Goal: Task Accomplishment & Management: Manage account settings

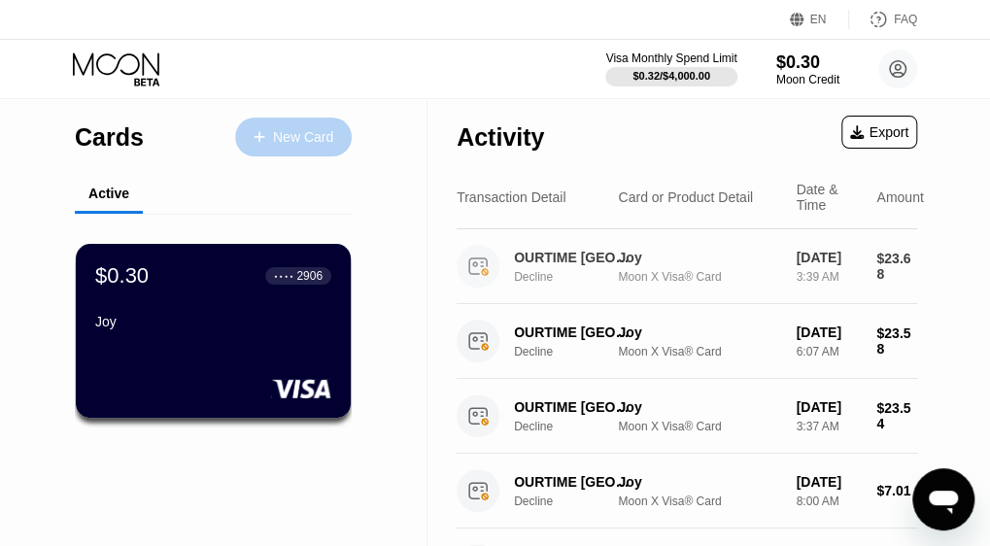
click at [289, 130] on div "New Card" at bounding box center [303, 137] width 60 height 17
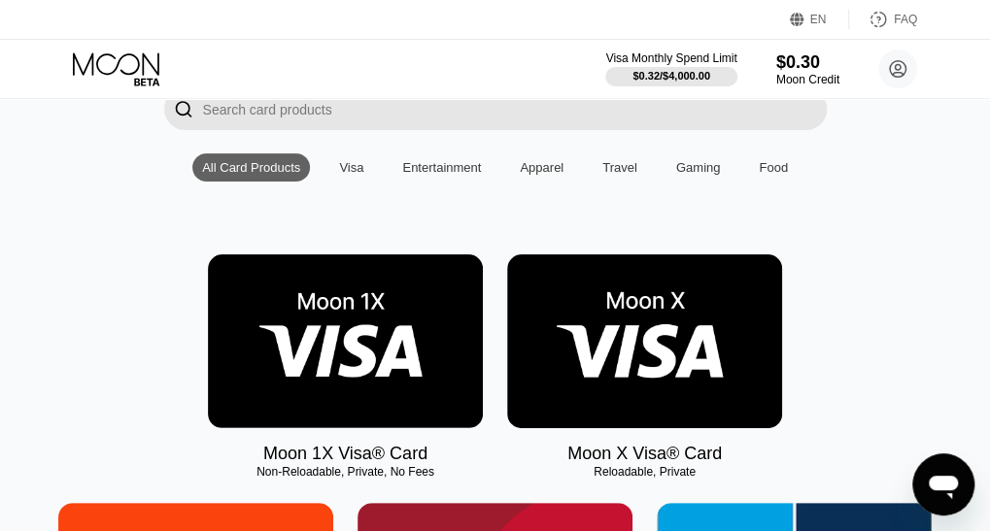
scroll to position [155, 0]
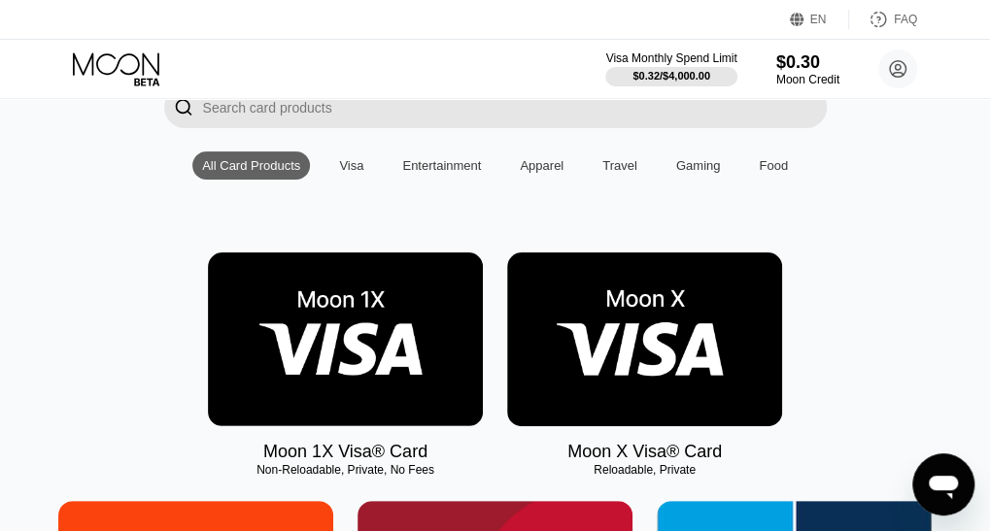
click at [645, 361] on img at bounding box center [644, 340] width 275 height 174
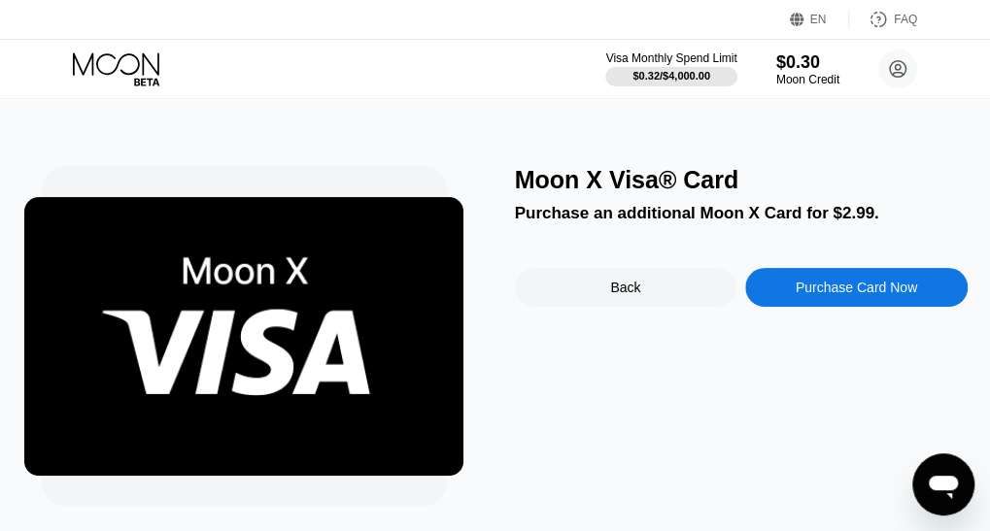
click at [857, 293] on div "Purchase Card Now" at bounding box center [856, 288] width 121 height 16
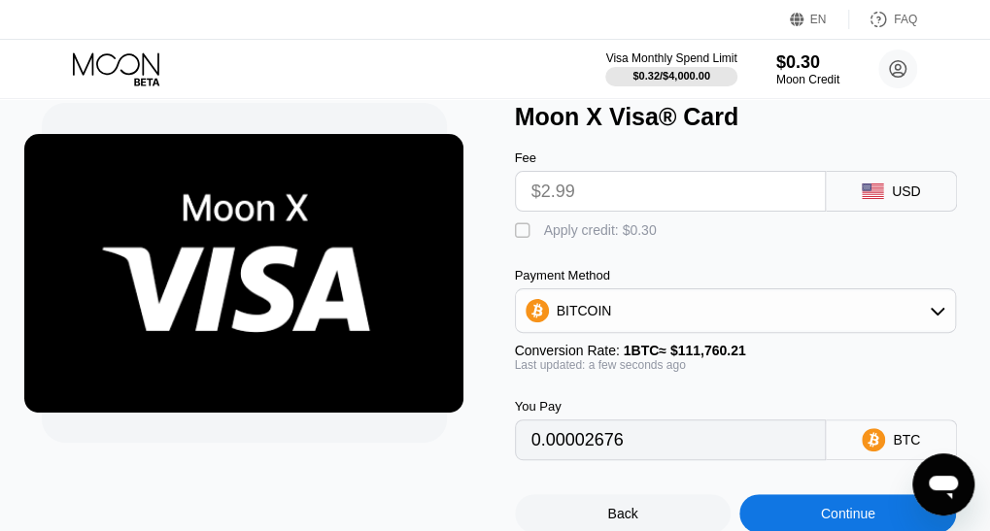
scroll to position [58, 0]
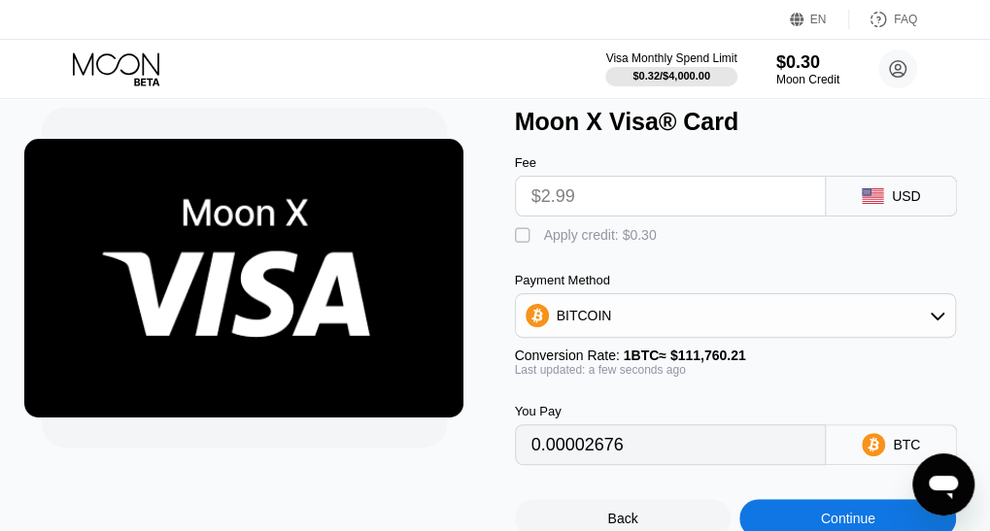
click at [525, 246] on div "" at bounding box center [524, 235] width 19 height 19
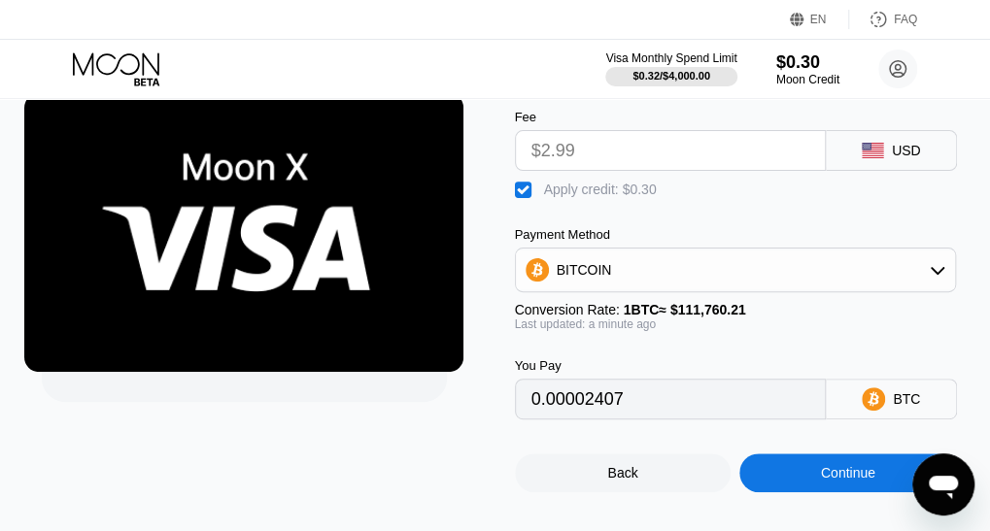
scroll to position [159, 0]
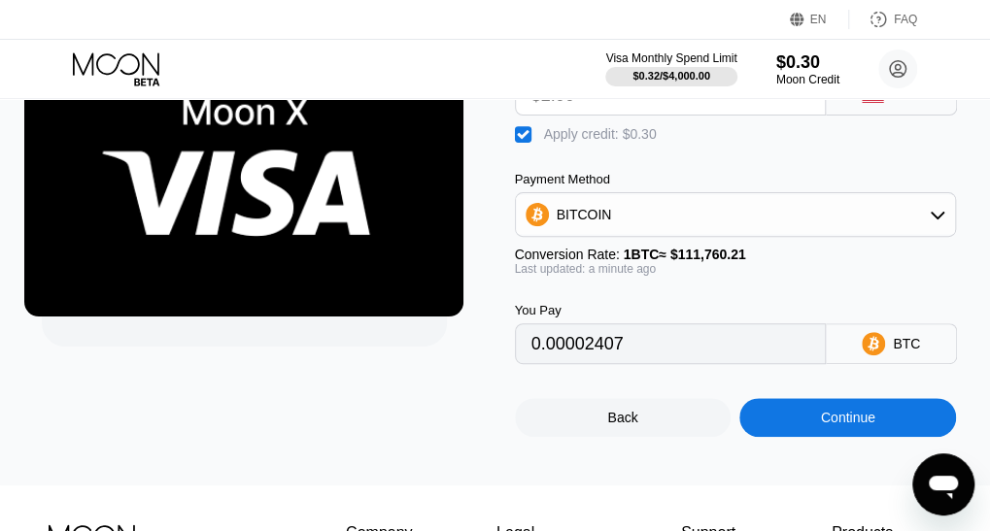
click at [595, 222] on div "BITCOIN" at bounding box center [584, 215] width 55 height 16
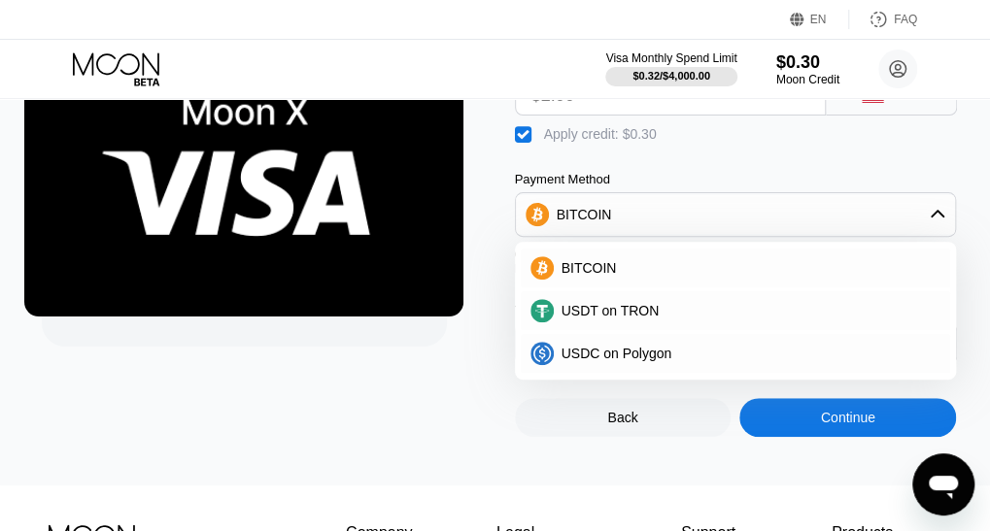
click at [574, 330] on div "USDT on TRON" at bounding box center [736, 310] width 430 height 39
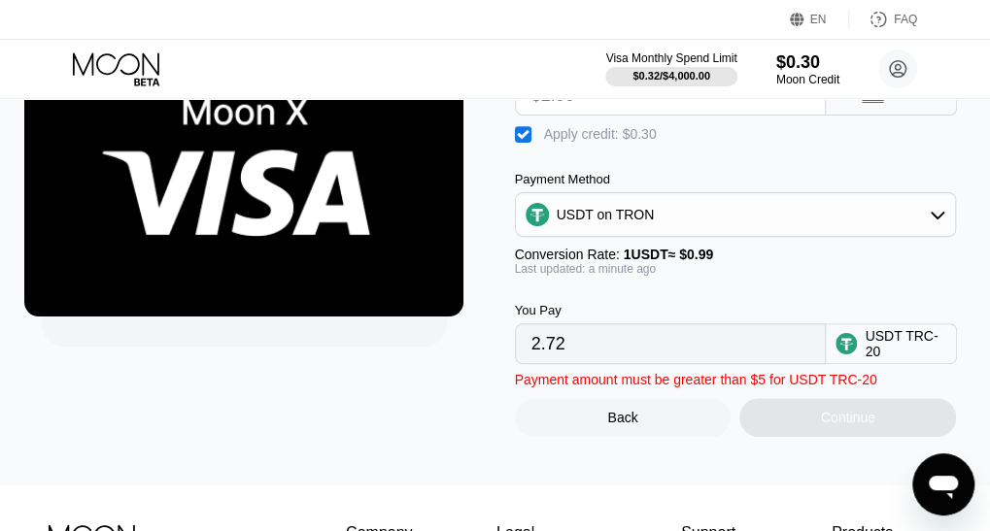
click at [595, 360] on input "2.72" at bounding box center [670, 343] width 279 height 39
click at [589, 362] on input "2.72" at bounding box center [670, 343] width 279 height 39
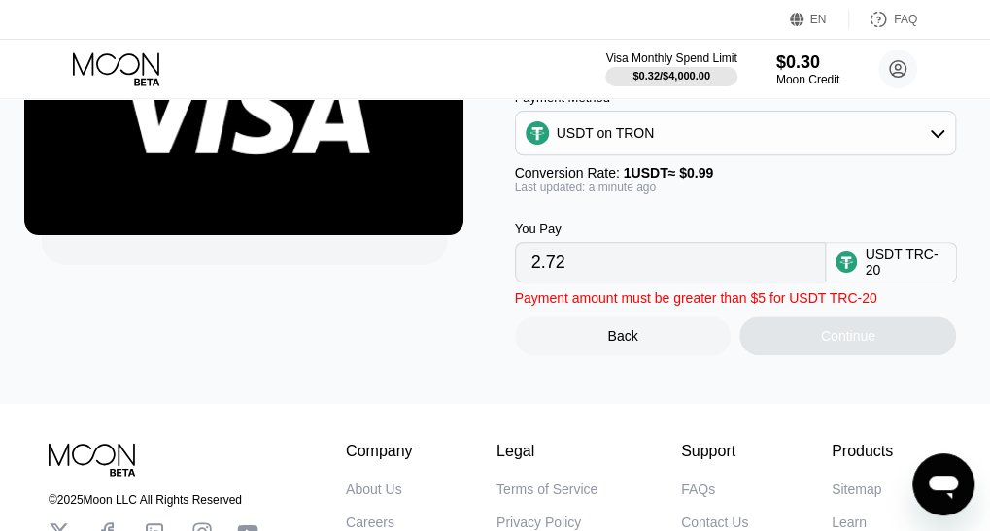
scroll to position [245, 0]
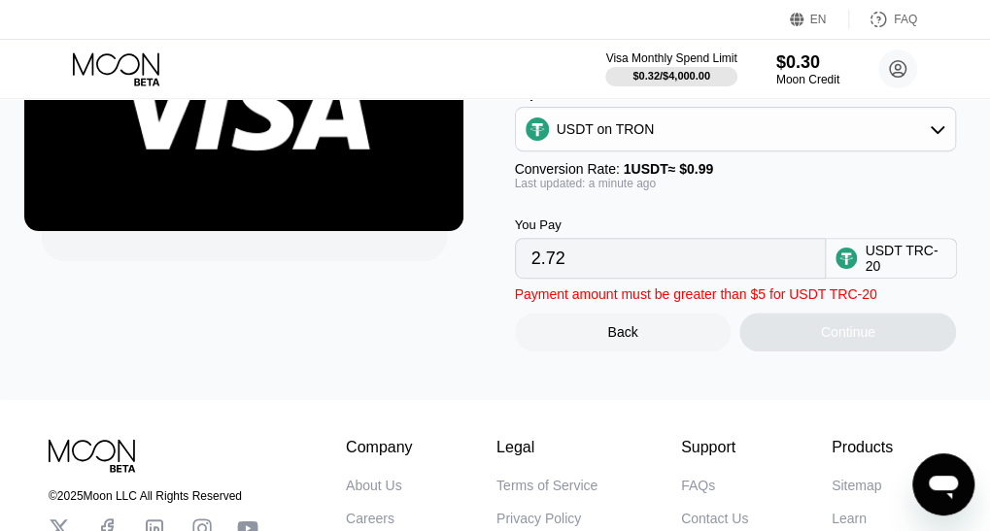
click at [721, 278] on input "2.72" at bounding box center [670, 258] width 279 height 39
click at [709, 278] on input "2.72" at bounding box center [670, 258] width 279 height 39
click at [734, 264] on input "2.72" at bounding box center [670, 258] width 279 height 39
click at [723, 261] on input "2.72" at bounding box center [670, 258] width 279 height 39
click at [628, 278] on input "2.72" at bounding box center [670, 258] width 279 height 39
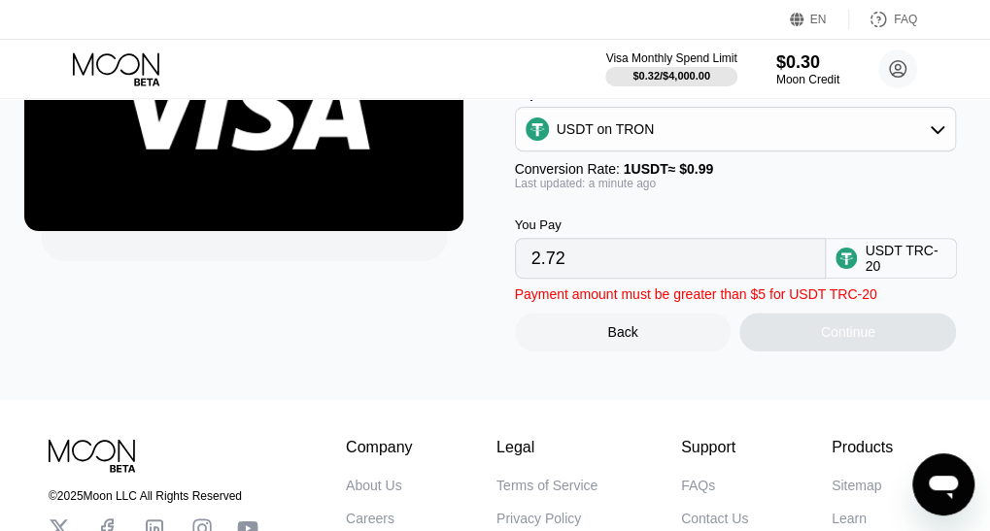
click at [628, 278] on input "2.72" at bounding box center [670, 258] width 279 height 39
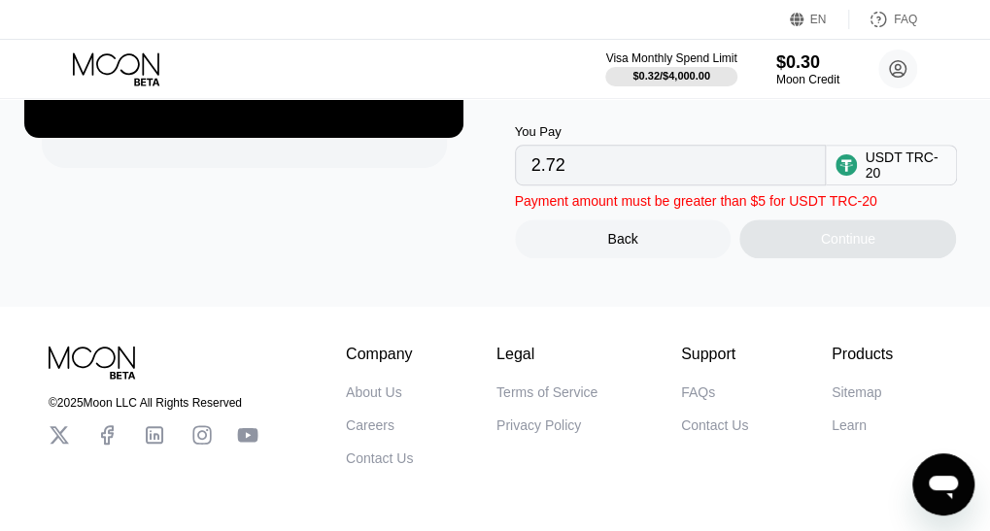
scroll to position [338, 0]
click at [681, 174] on input "2.72" at bounding box center [670, 165] width 279 height 39
click at [875, 178] on div "USDT TRC-20" at bounding box center [906, 165] width 82 height 31
click at [773, 172] on input "2.72" at bounding box center [670, 165] width 279 height 39
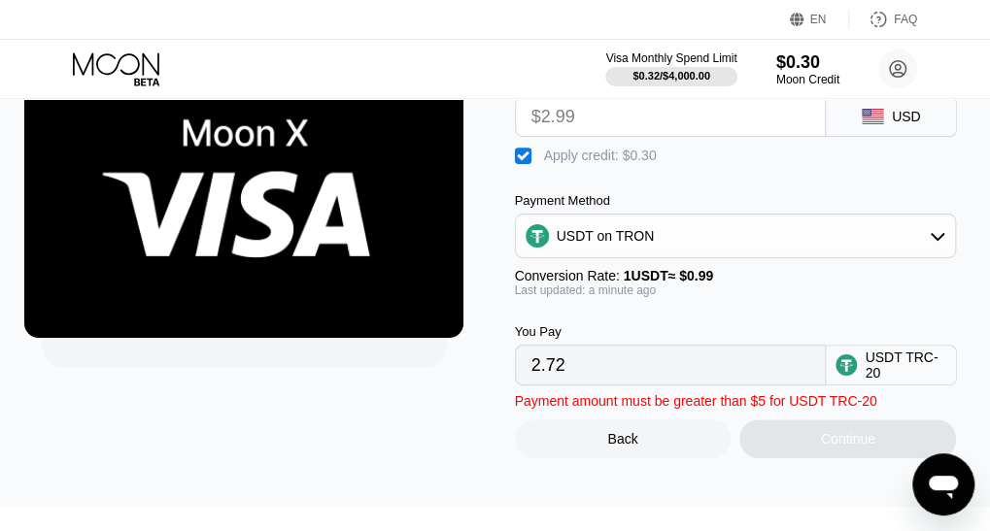
scroll to position [134, 0]
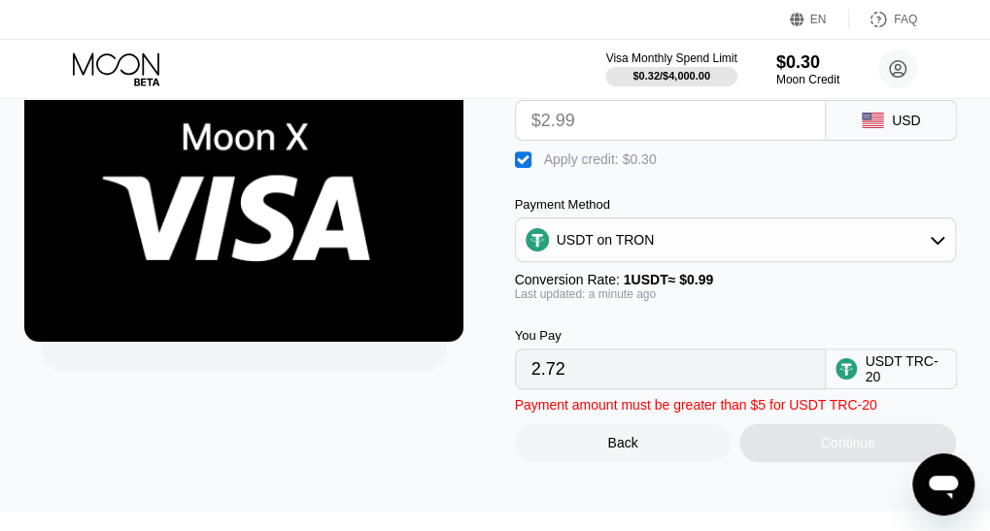
click at [524, 164] on div "" at bounding box center [524, 160] width 19 height 19
type input "3.02"
click at [605, 377] on input "3.02" at bounding box center [670, 369] width 279 height 39
drag, startPoint x: 608, startPoint y: 406, endPoint x: 574, endPoint y: 376, distance: 45.4
click at [574, 369] on div "Fee $2.99 USD  Apply credit: $0.30 Payment Method USDT on TRON Conversion Rate…" at bounding box center [741, 261] width 453 height 402
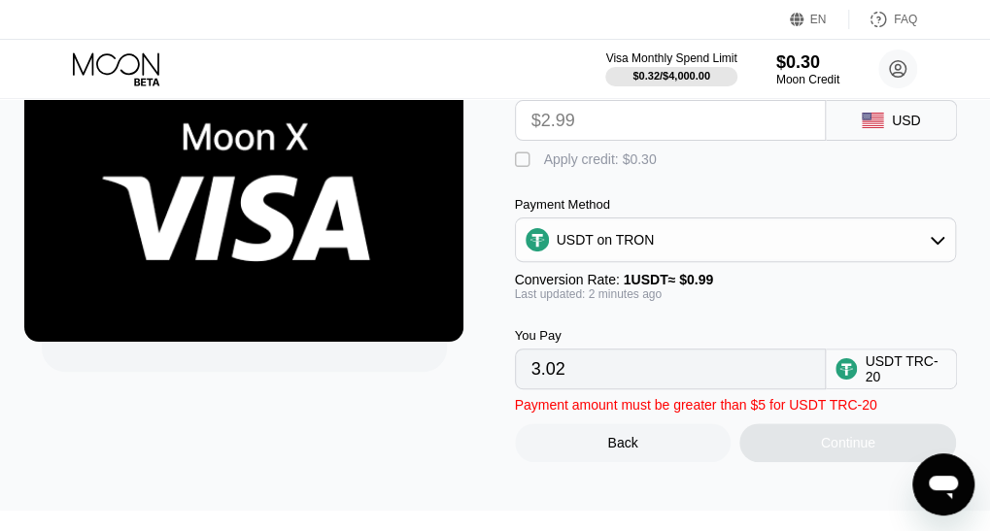
click at [574, 369] on input "3.02" at bounding box center [670, 369] width 279 height 39
click at [574, 376] on input "3.02" at bounding box center [670, 369] width 279 height 39
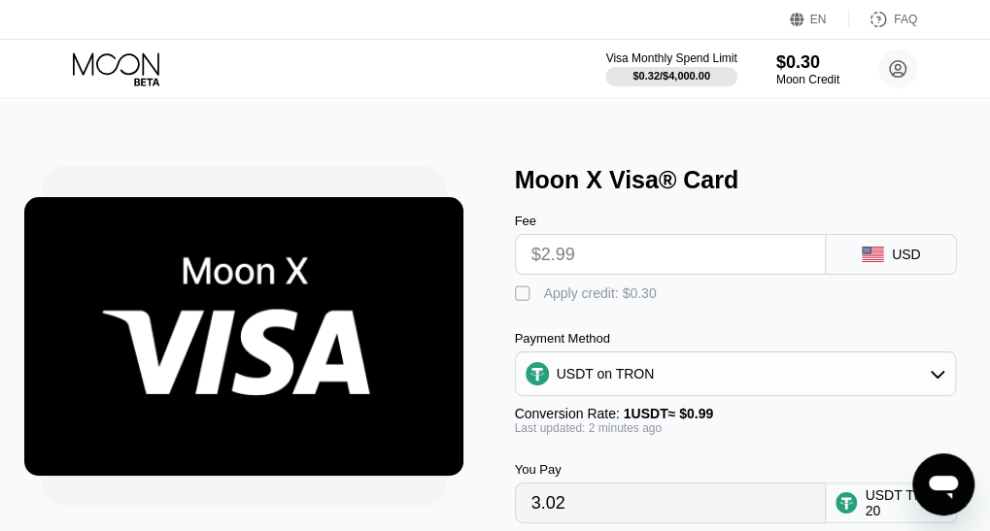
click at [605, 258] on input "$2.99" at bounding box center [670, 254] width 279 height 39
click at [560, 265] on input "$2.99" at bounding box center [670, 254] width 279 height 39
click at [520, 303] on div "" at bounding box center [524, 294] width 19 height 19
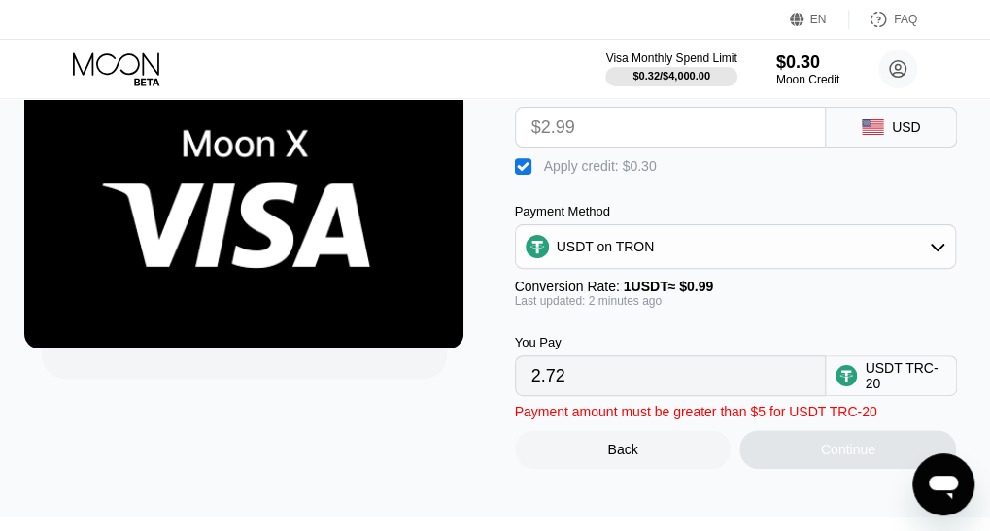
scroll to position [131, 0]
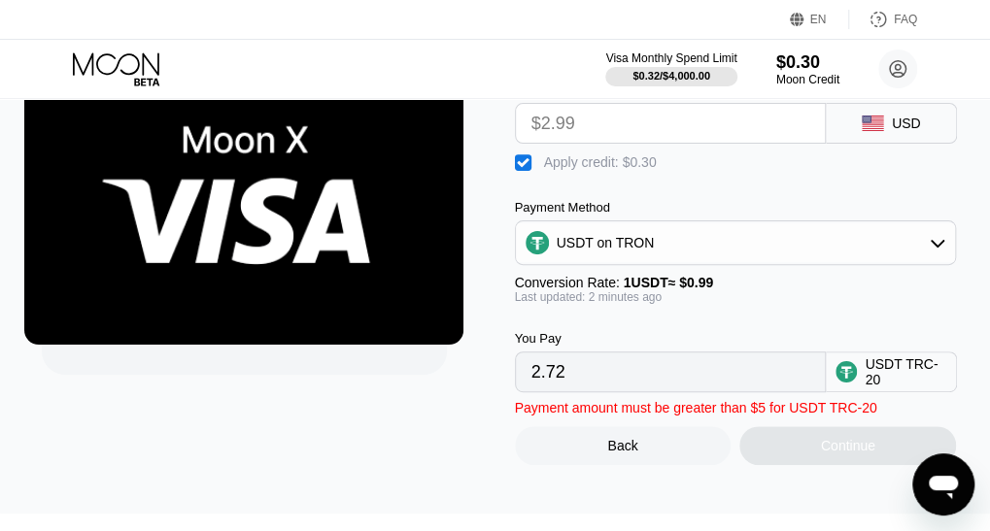
click at [581, 390] on input "2.72" at bounding box center [670, 372] width 279 height 39
click at [575, 391] on input "2.72" at bounding box center [670, 372] width 279 height 39
click at [698, 251] on div "USDT on TRON" at bounding box center [736, 242] width 440 height 39
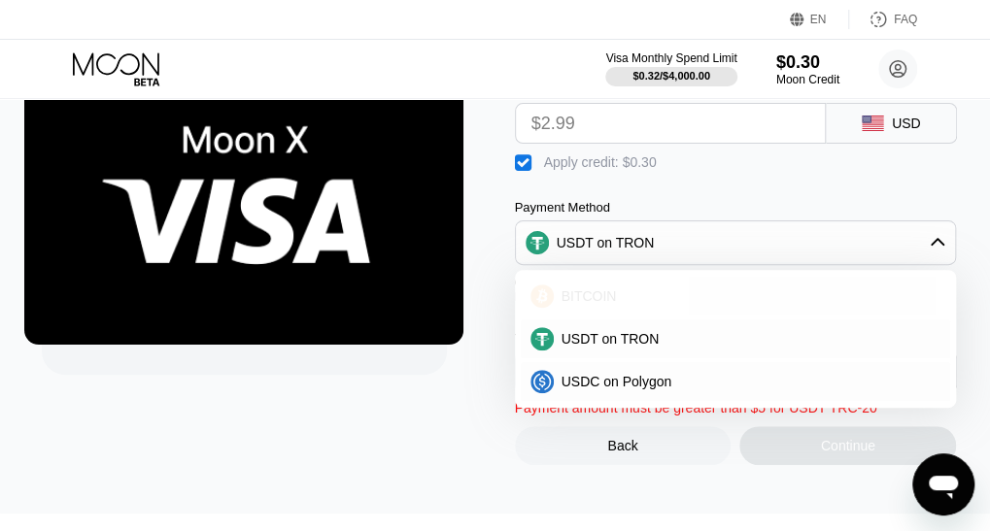
click at [633, 296] on div "BITCOIN" at bounding box center [748, 297] width 388 height 16
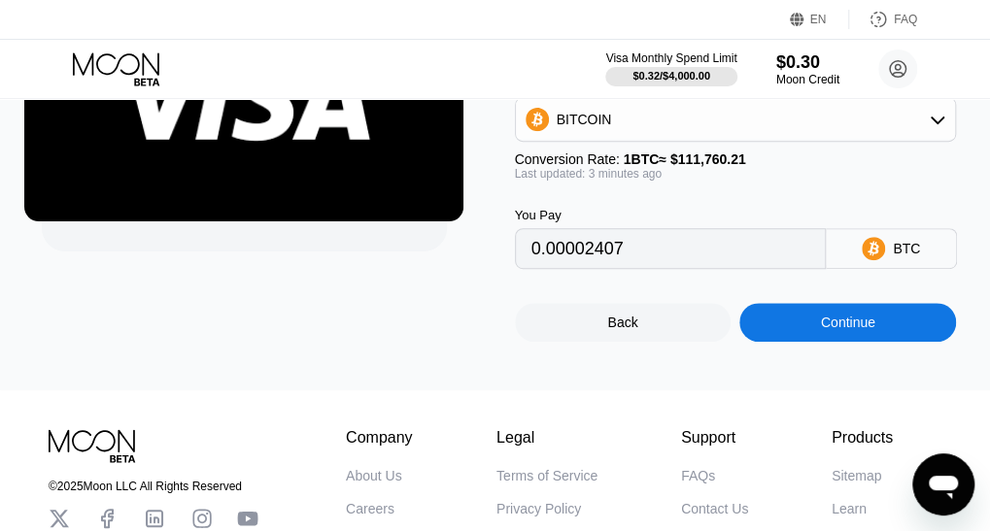
scroll to position [254, 0]
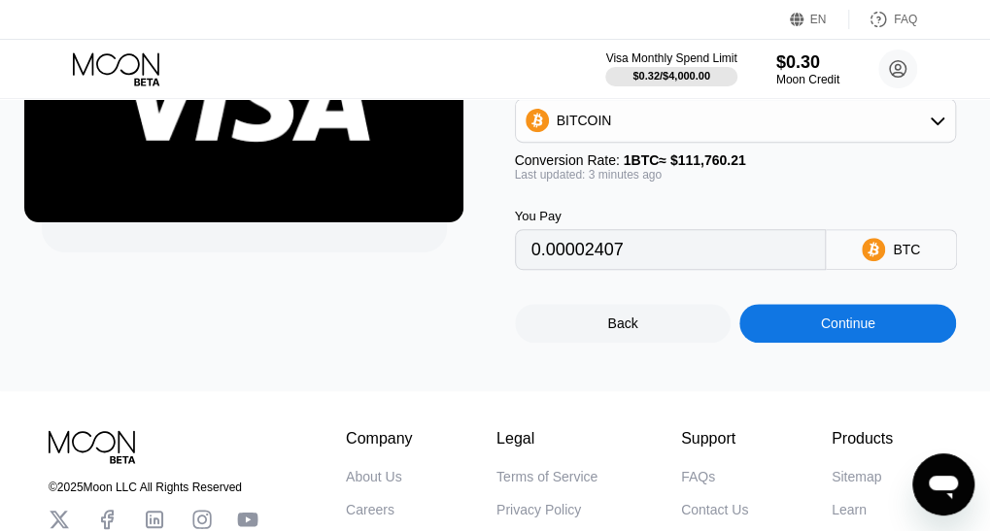
click at [629, 269] on input "0.00002407" at bounding box center [670, 249] width 279 height 39
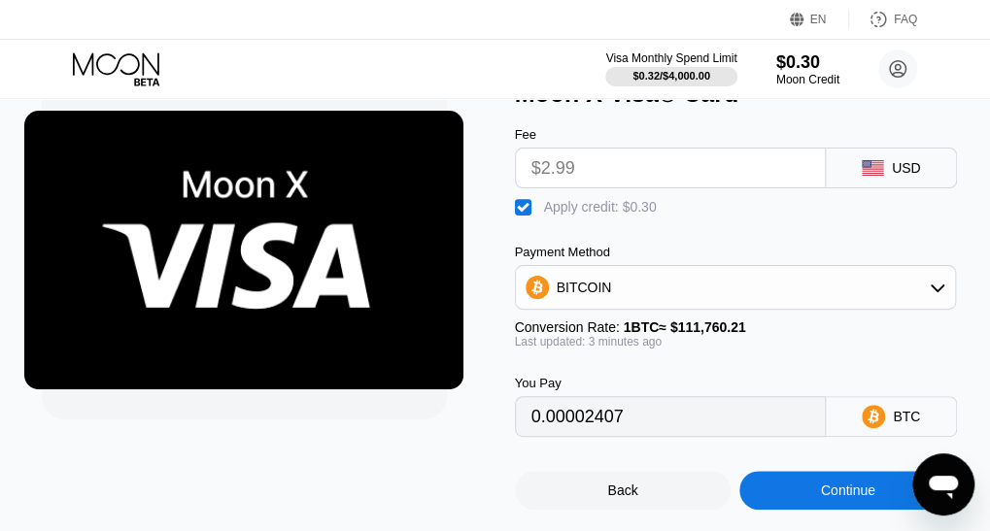
scroll to position [85, 0]
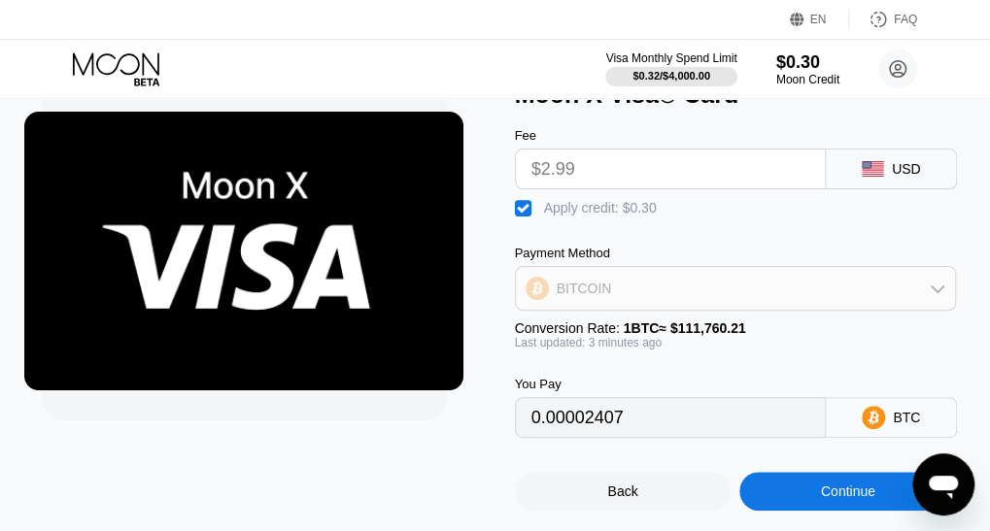
click at [624, 290] on div "BITCOIN" at bounding box center [736, 288] width 440 height 39
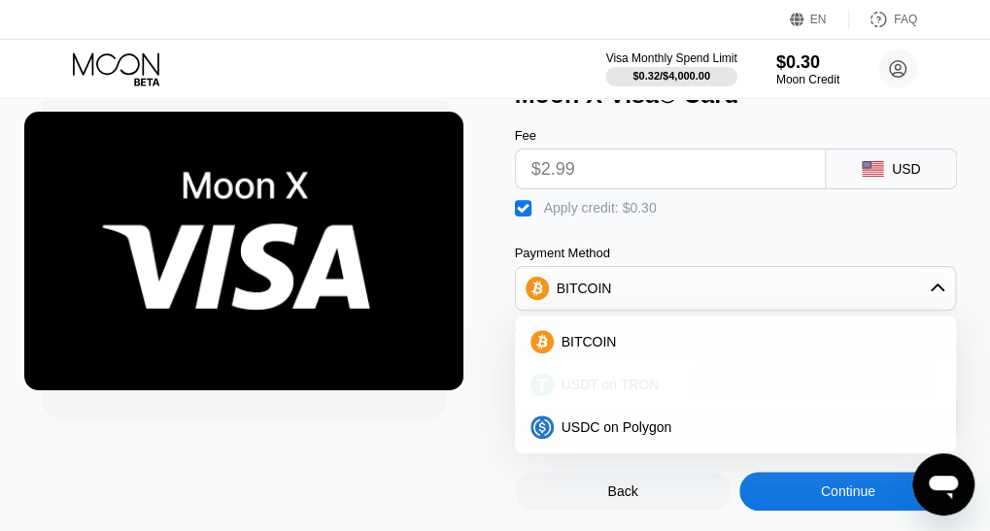
click at [633, 391] on span "USDT on TRON" at bounding box center [610, 385] width 98 height 16
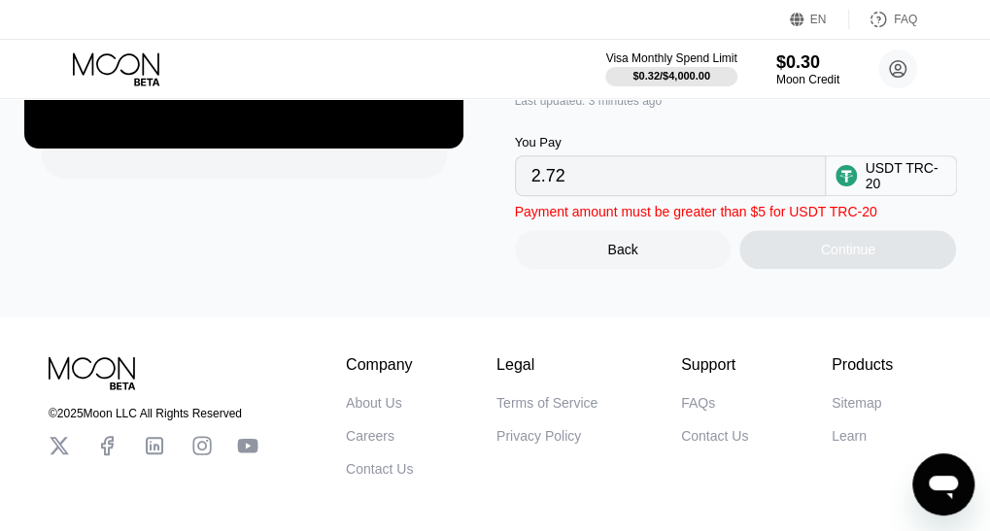
scroll to position [328, 0]
click at [676, 192] on input "2.72" at bounding box center [670, 174] width 279 height 39
click at [629, 176] on input "2.72" at bounding box center [670, 174] width 279 height 39
click at [556, 194] on input "2.72" at bounding box center [670, 174] width 279 height 39
click at [784, 266] on div "Continue" at bounding box center [847, 248] width 217 height 39
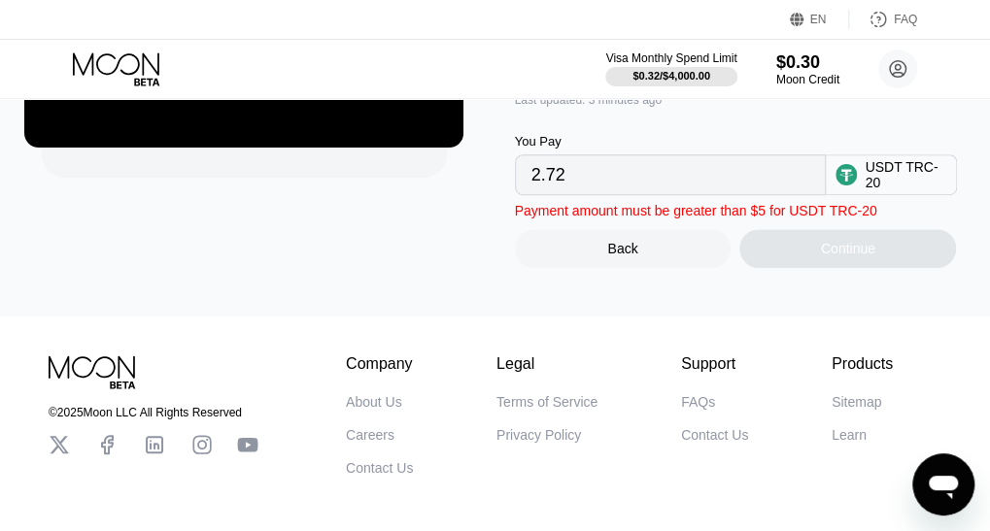
click at [853, 186] on circle at bounding box center [845, 174] width 21 height 21
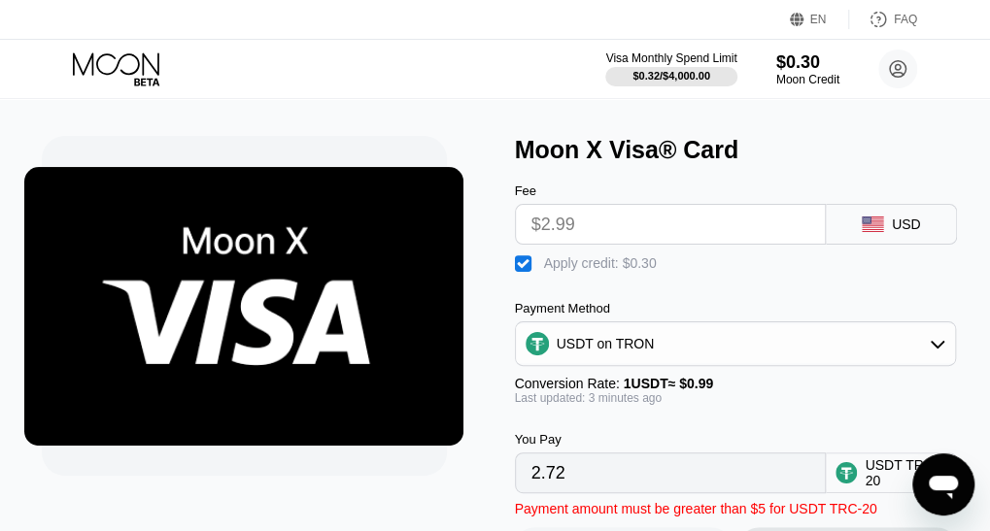
scroll to position [29, 0]
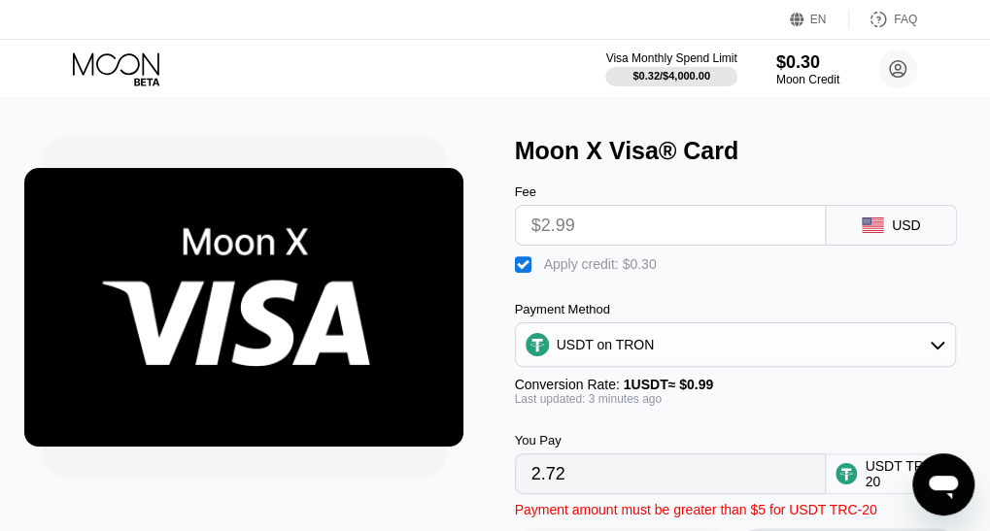
click at [635, 245] on input "$2.99" at bounding box center [670, 225] width 279 height 39
click at [627, 362] on div "USDT on TRON" at bounding box center [736, 344] width 440 height 39
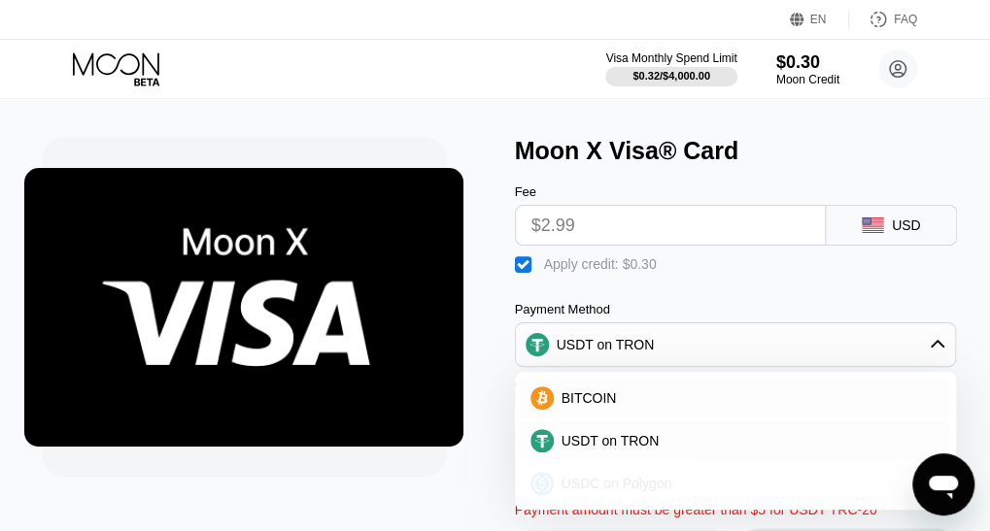
click at [662, 492] on span "USDC on Polygon" at bounding box center [616, 484] width 111 height 16
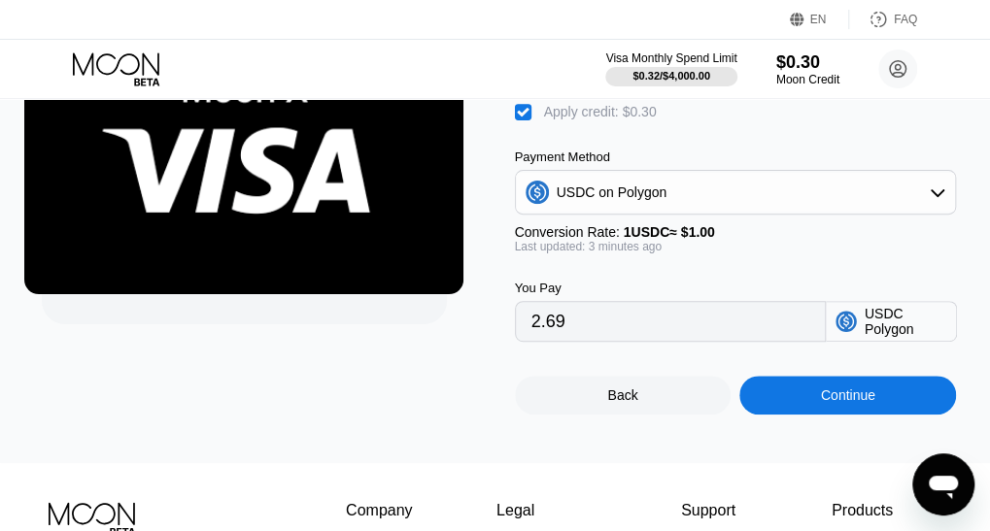
scroll to position [145, 0]
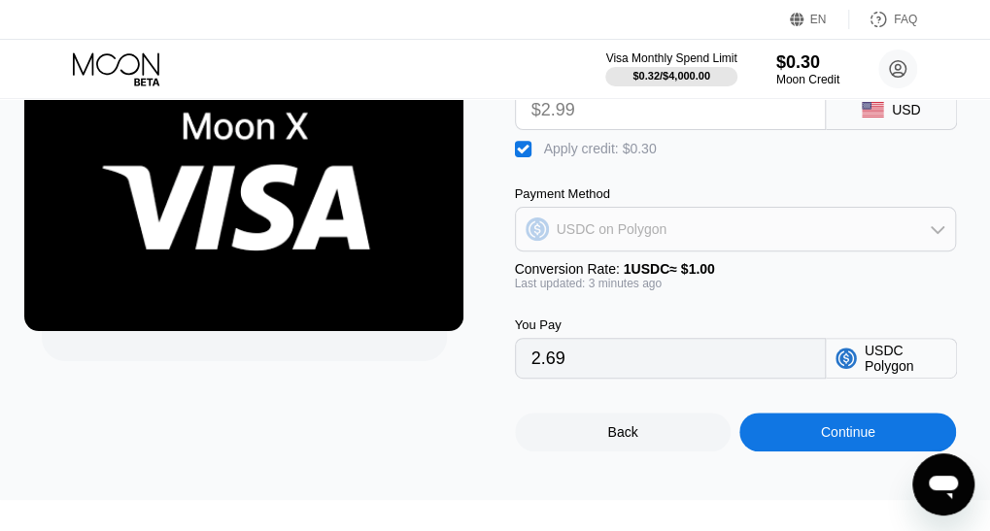
click at [681, 246] on div "USDC on Polygon" at bounding box center [736, 229] width 440 height 39
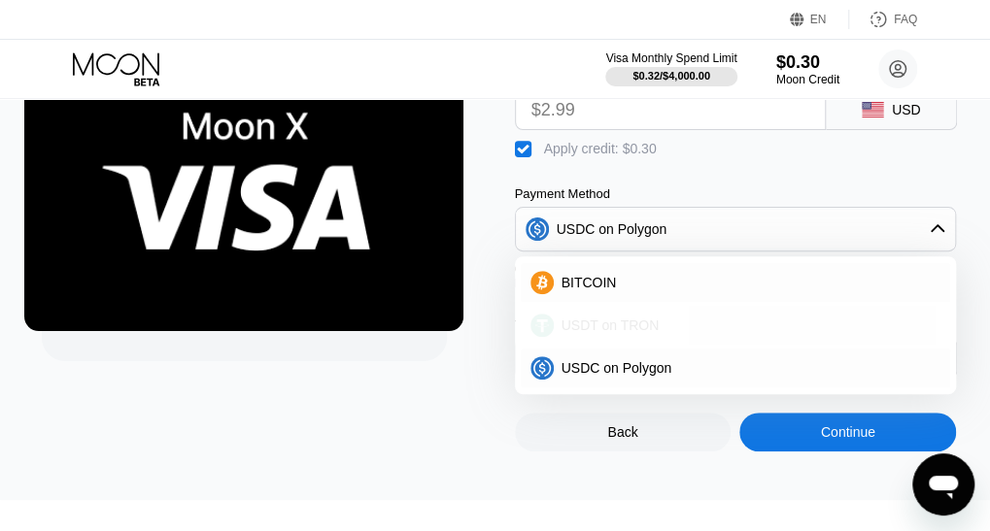
click at [637, 333] on span "USDT on TRON" at bounding box center [610, 326] width 98 height 16
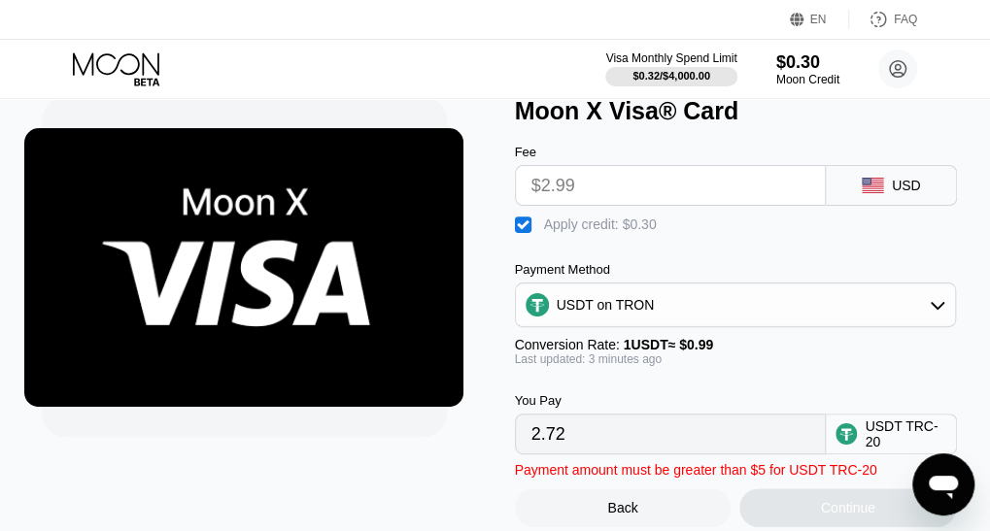
scroll to position [67, 0]
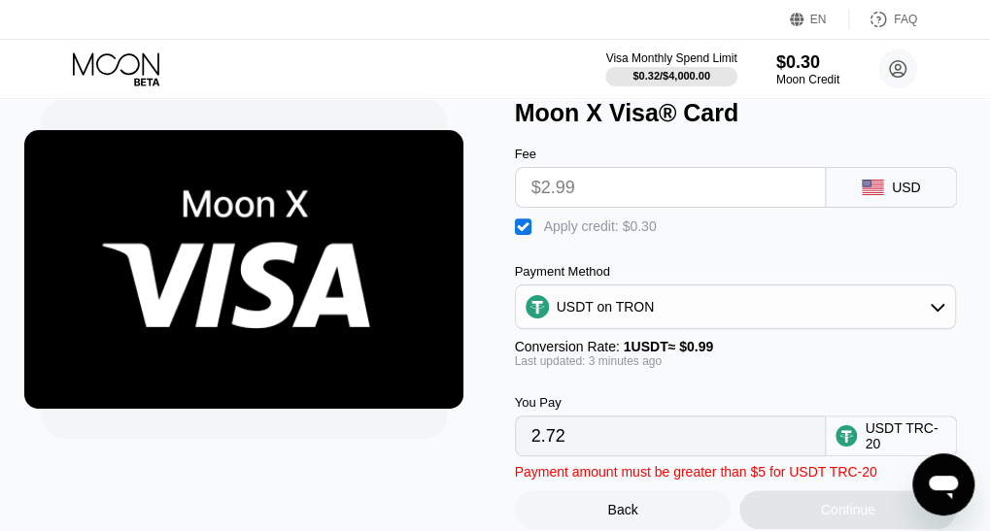
click at [535, 232] on div " Apply credit: $0.30" at bounding box center [591, 227] width 152 height 19
type input "3.02"
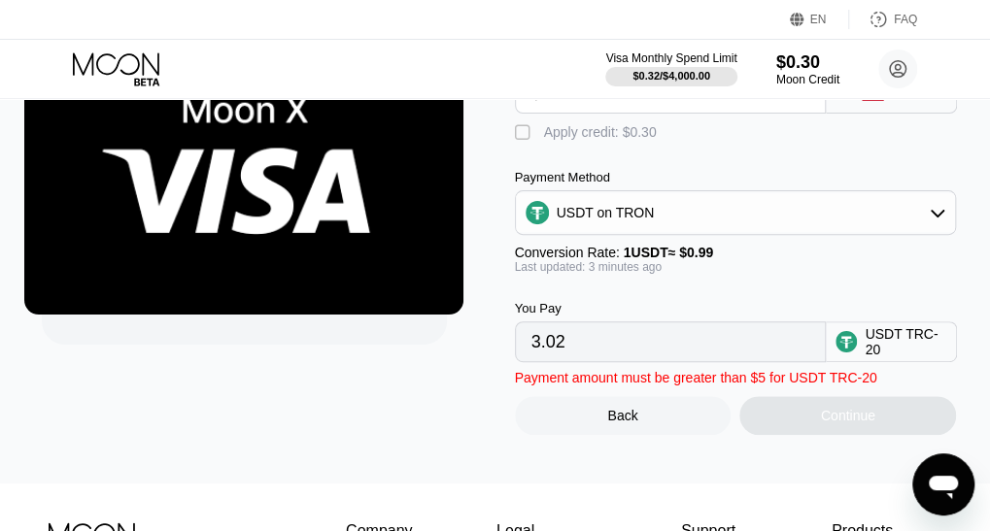
scroll to position [162, 0]
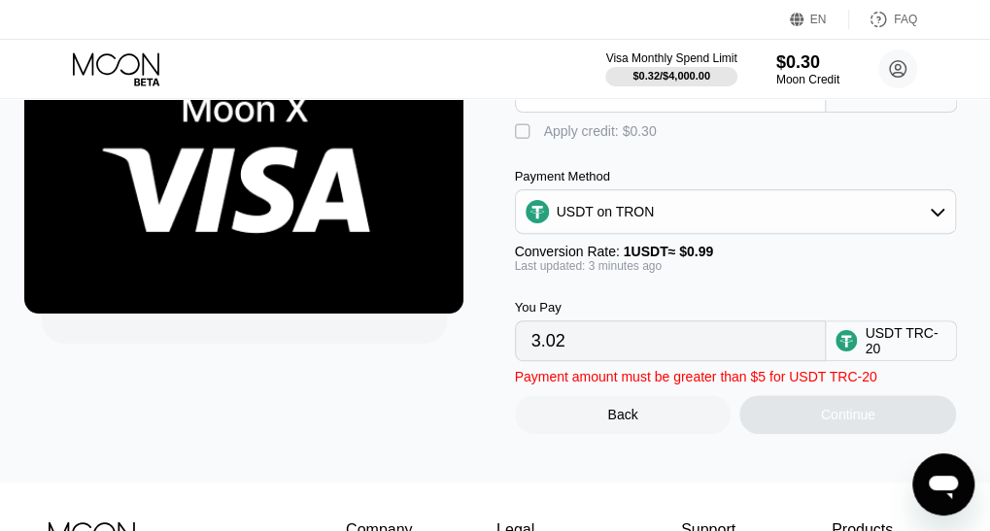
click at [556, 360] on input "3.02" at bounding box center [670, 341] width 279 height 39
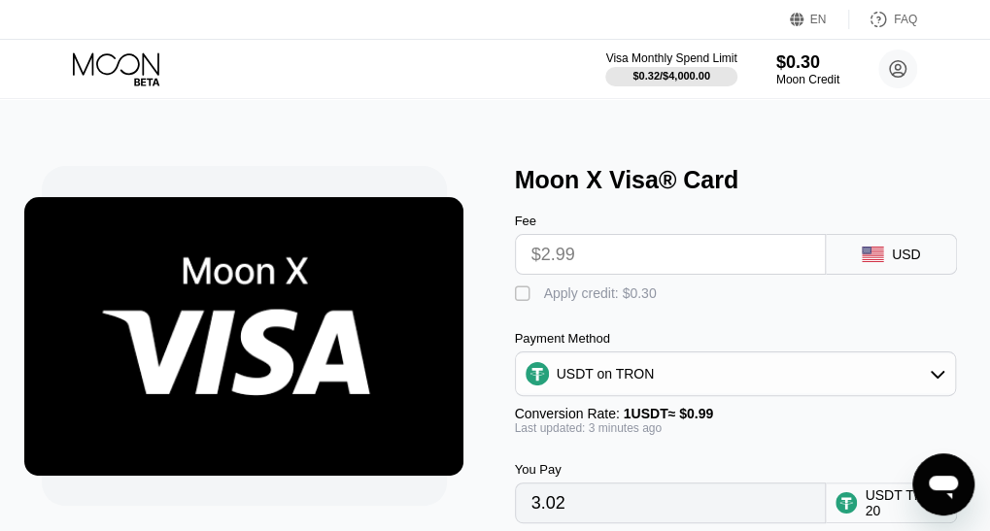
click at [567, 259] on input "$2.99" at bounding box center [670, 254] width 279 height 39
click at [878, 262] on icon at bounding box center [872, 255] width 21 height 16
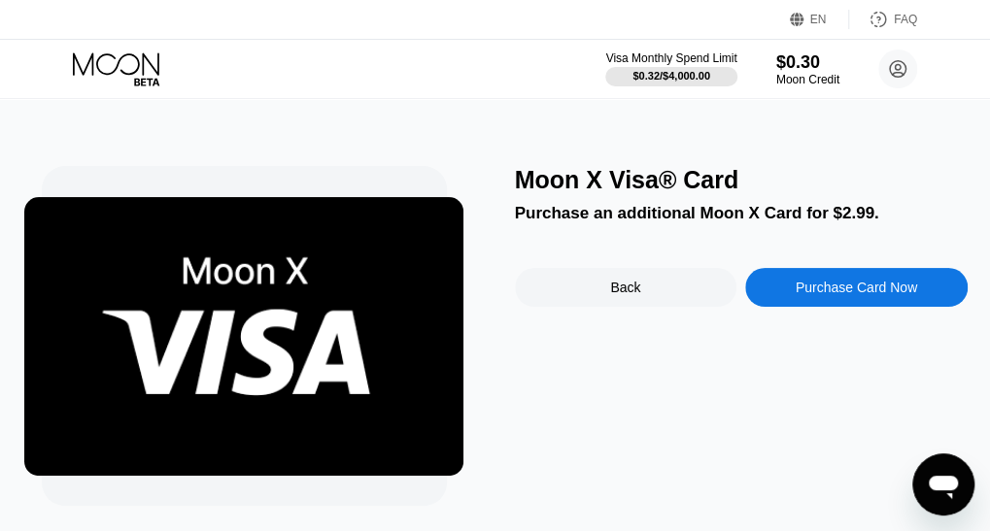
click at [832, 283] on div "Purchase Card Now" at bounding box center [856, 287] width 222 height 39
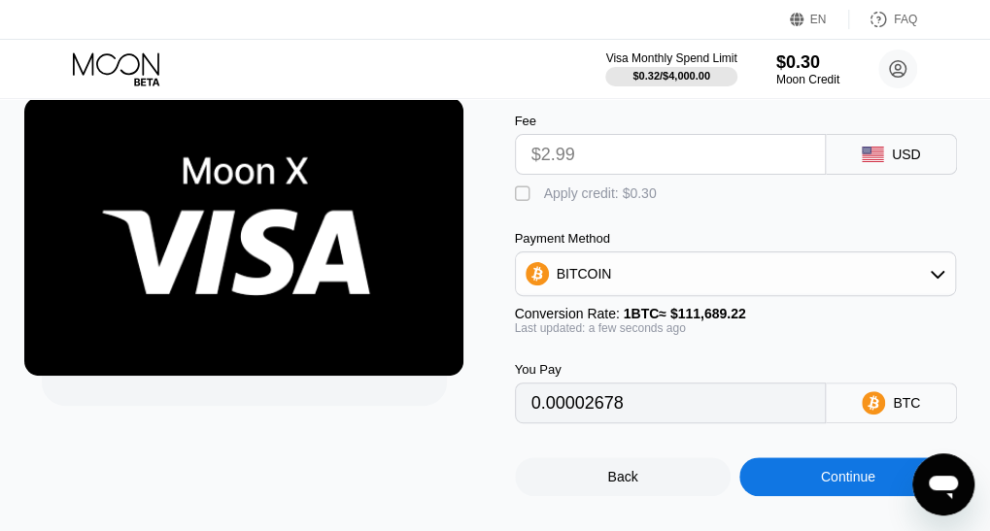
scroll to position [101, 0]
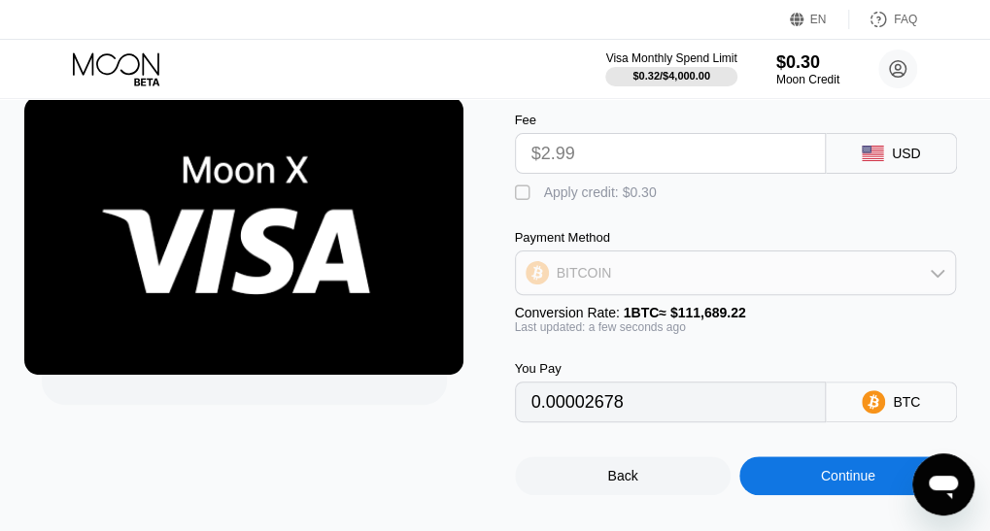
click at [734, 285] on div "BITCOIN" at bounding box center [736, 273] width 440 height 39
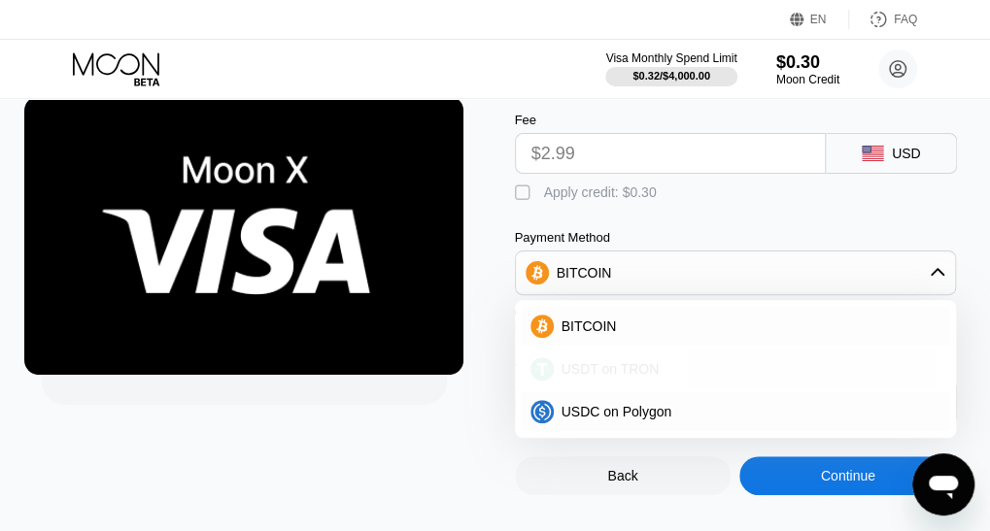
click at [664, 377] on div "USDT on TRON" at bounding box center [748, 369] width 388 height 16
type input "3.02"
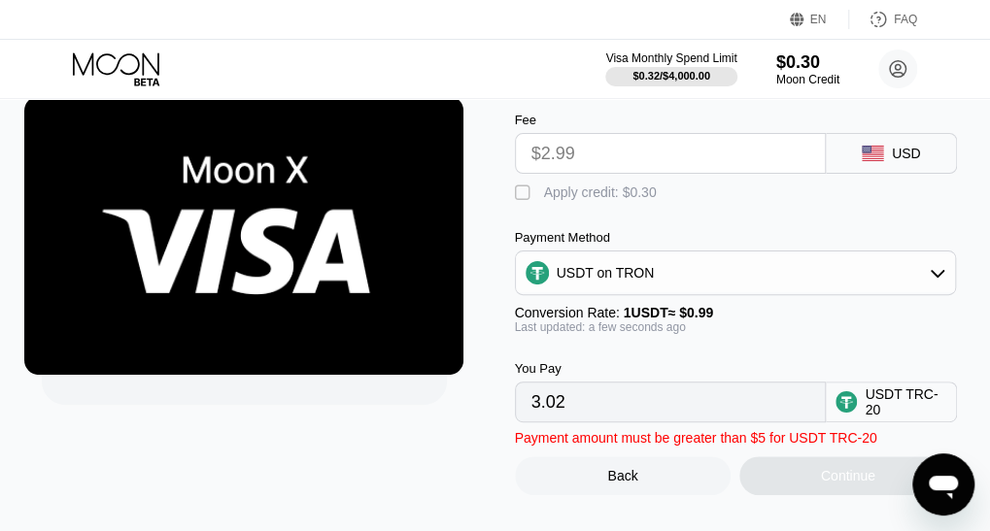
click at [662, 406] on input "3.02" at bounding box center [670, 402] width 279 height 39
click at [199, 298] on img at bounding box center [243, 235] width 439 height 279
click at [849, 520] on div "Moon X Visa® Card Fee $2.99 USD  Apply credit: $0.30 Payment Method USDT on TR…" at bounding box center [495, 270] width 1004 height 547
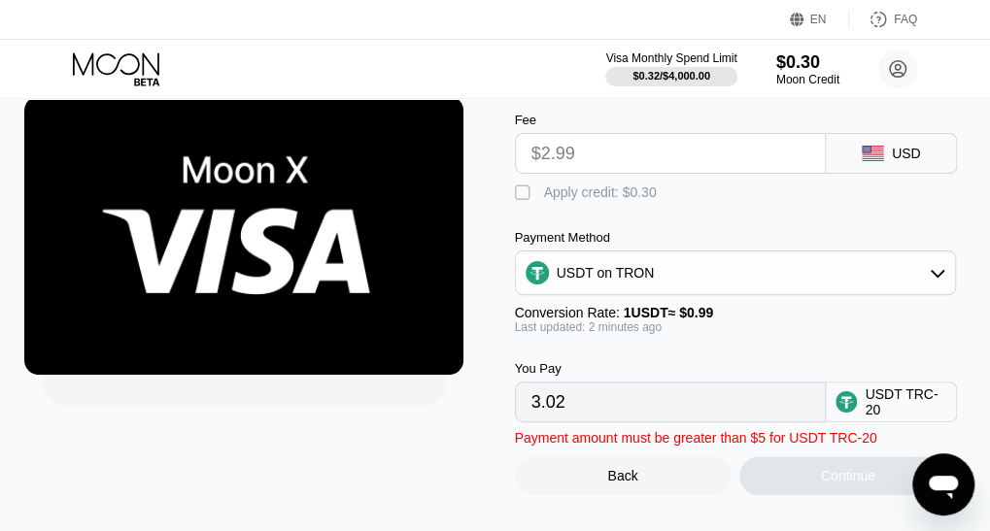
scroll to position [109, 0]
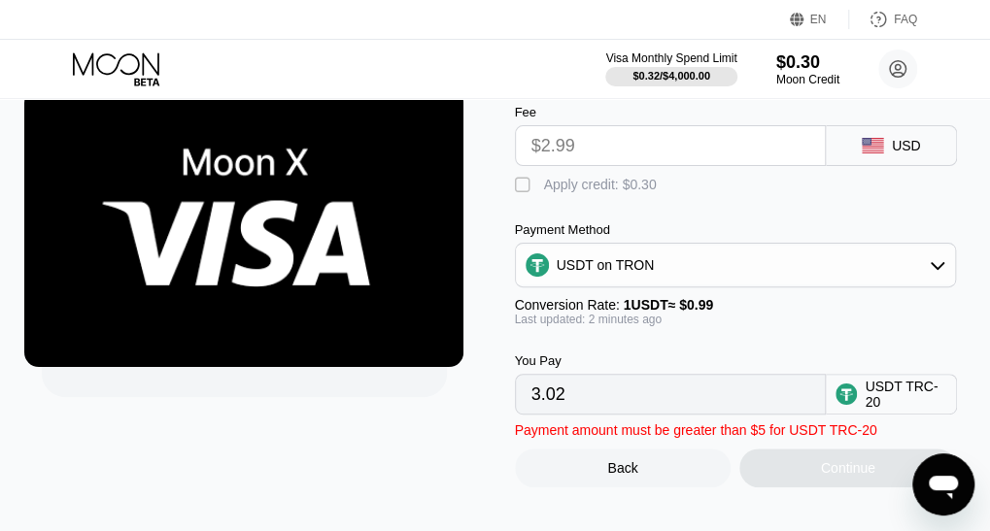
click at [574, 148] on input "$2.99" at bounding box center [670, 145] width 279 height 39
click at [542, 149] on input "$2.99" at bounding box center [670, 145] width 279 height 39
click at [562, 140] on input "$2.99" at bounding box center [670, 145] width 279 height 39
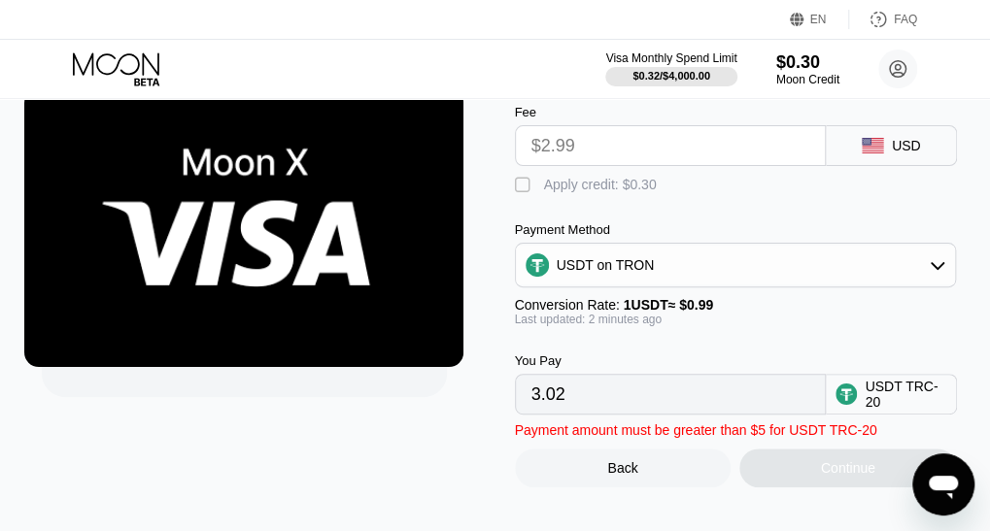
click at [562, 140] on input "$2.99" at bounding box center [670, 145] width 279 height 39
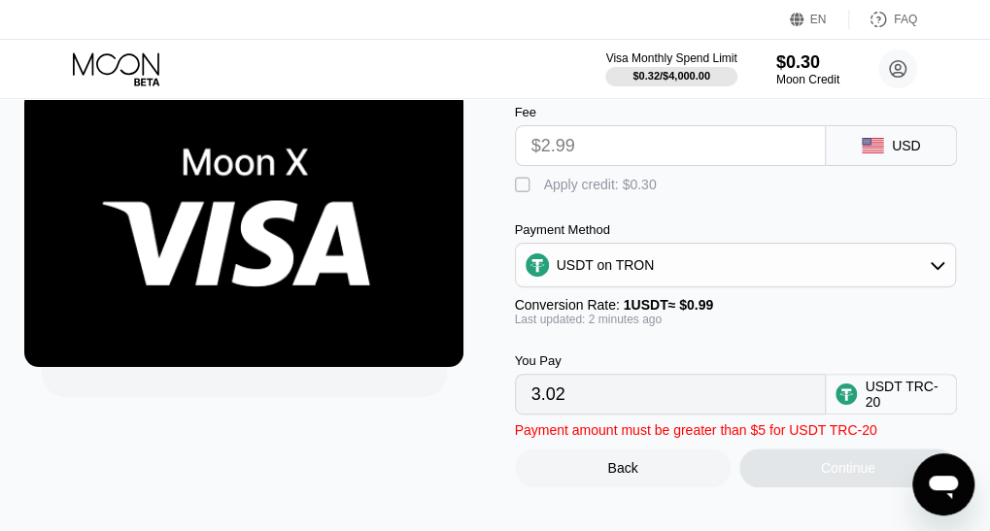
click at [562, 140] on input "$2.99" at bounding box center [670, 145] width 279 height 39
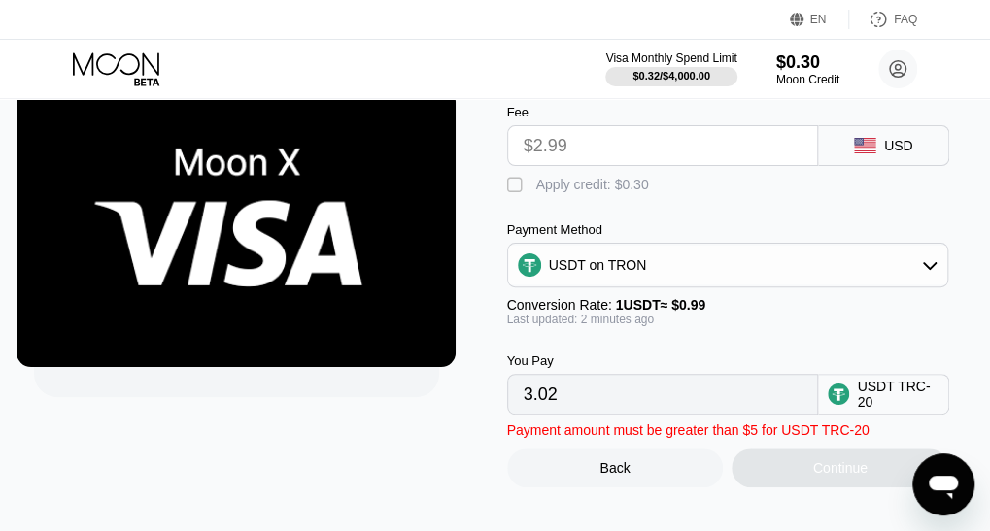
scroll to position [109, 1]
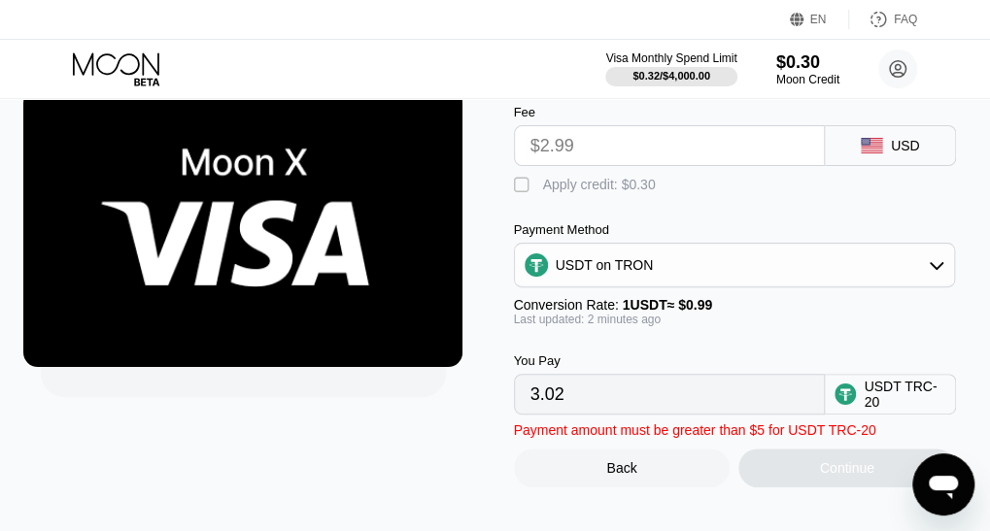
click at [714, 346] on div "You Pay 3.02 USDT TRC-20" at bounding box center [740, 370] width 453 height 88
click at [765, 368] on div "You Pay" at bounding box center [670, 361] width 312 height 15
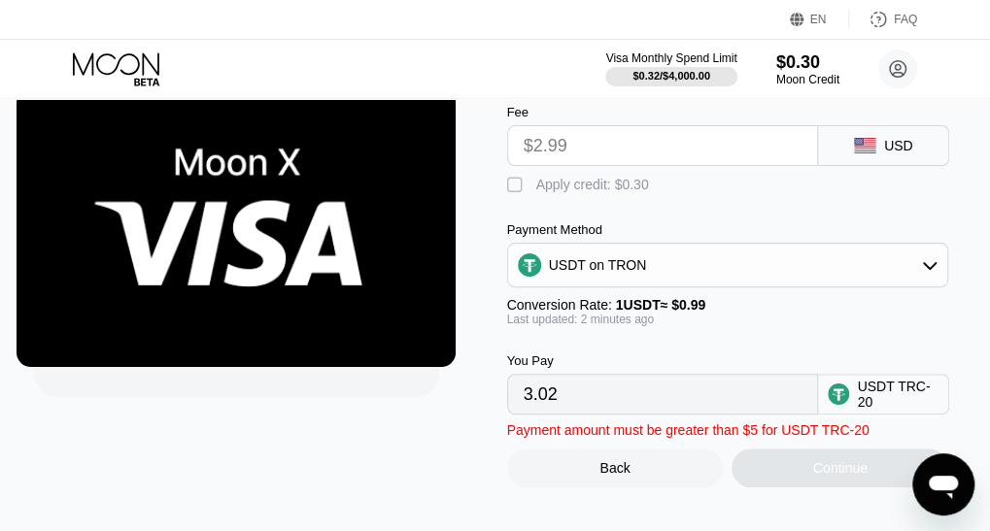
scroll to position [109, 0]
click at [835, 472] on div "Continue" at bounding box center [839, 468] width 217 height 39
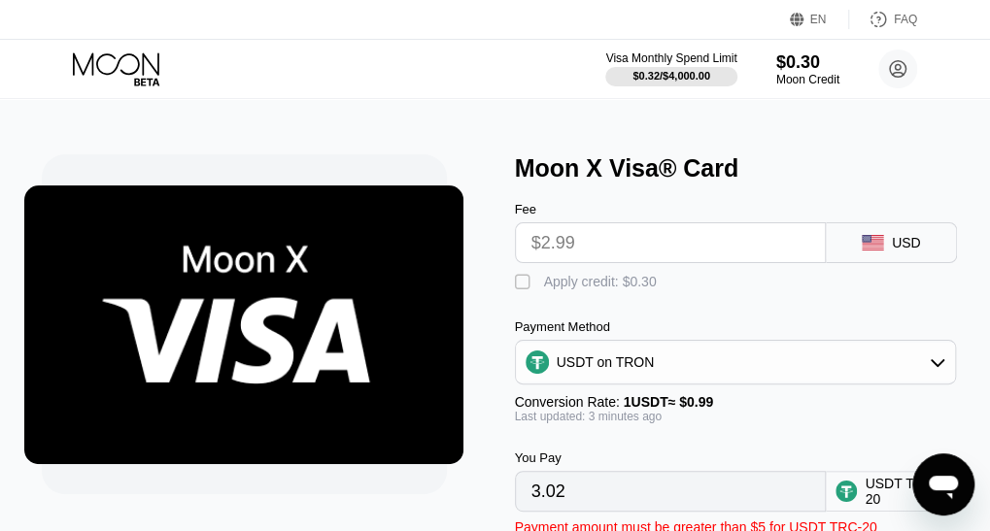
scroll to position [0, 0]
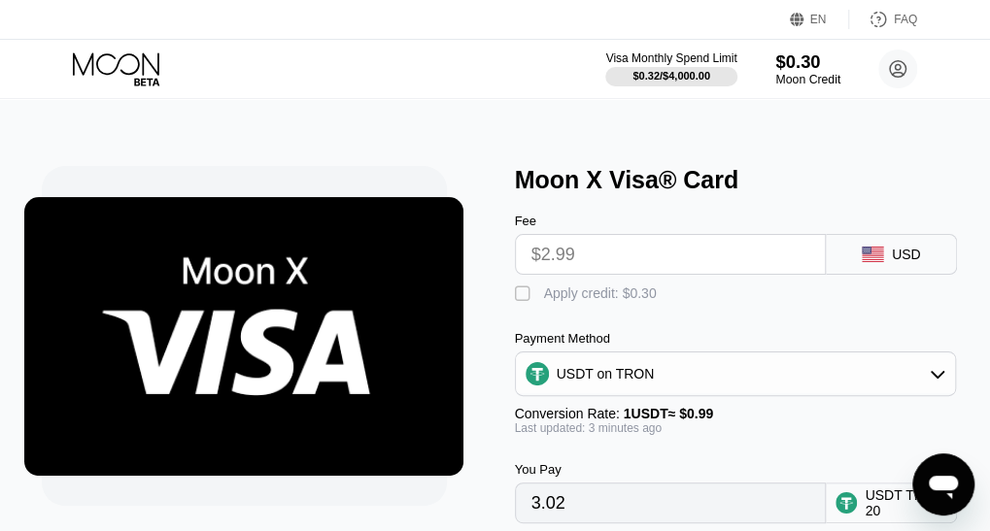
click at [798, 67] on div "$0.30" at bounding box center [807, 61] width 65 height 20
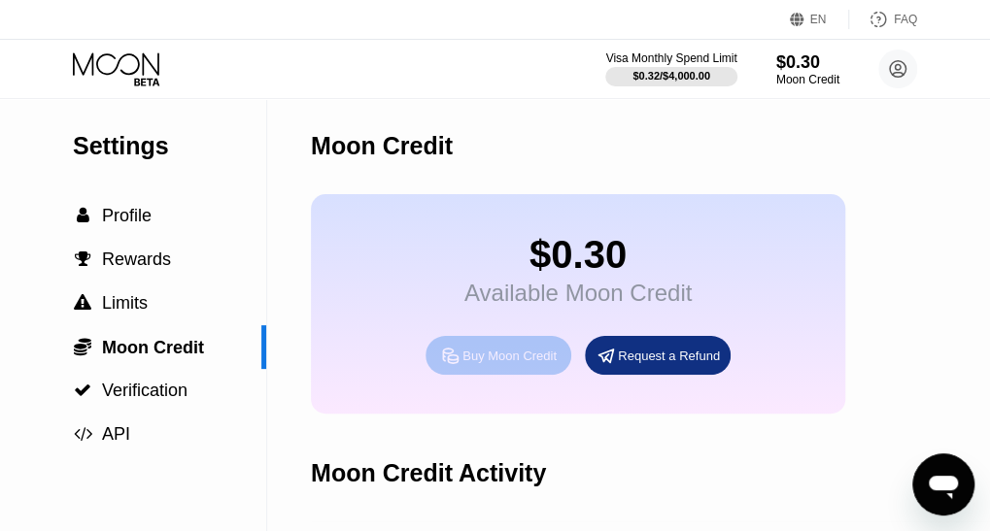
click at [495, 364] on div "Buy Moon Credit" at bounding box center [509, 356] width 94 height 17
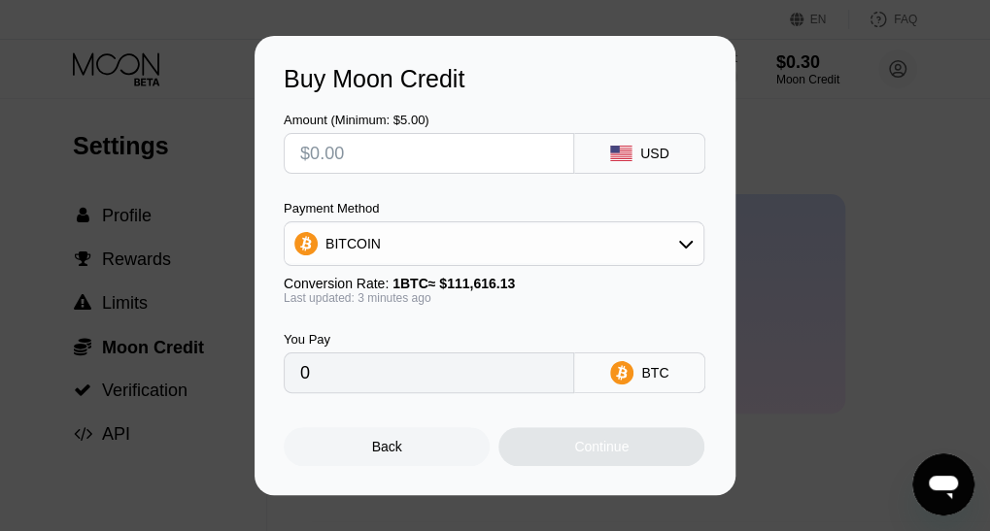
click at [330, 152] on input "text" at bounding box center [428, 153] width 257 height 39
type input "$2"
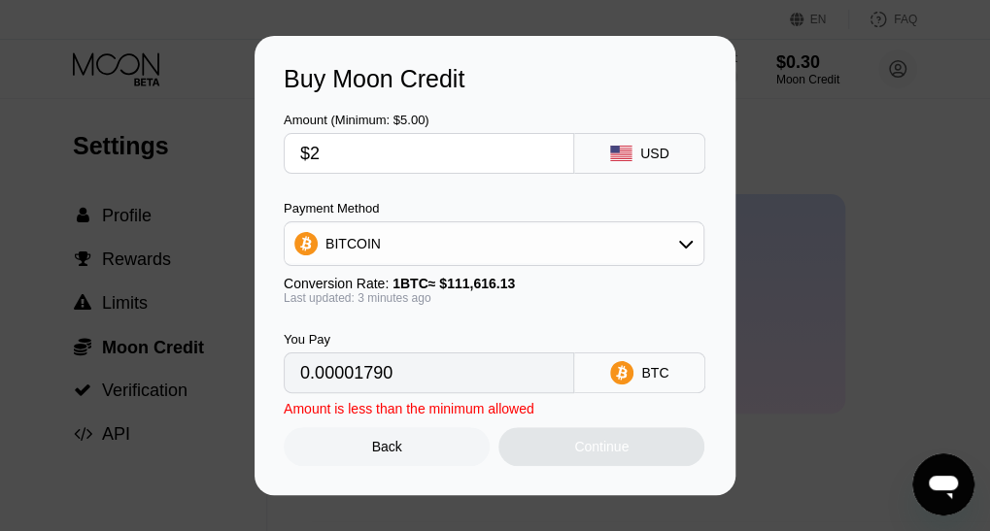
type input "0.00001790"
type input "$25"
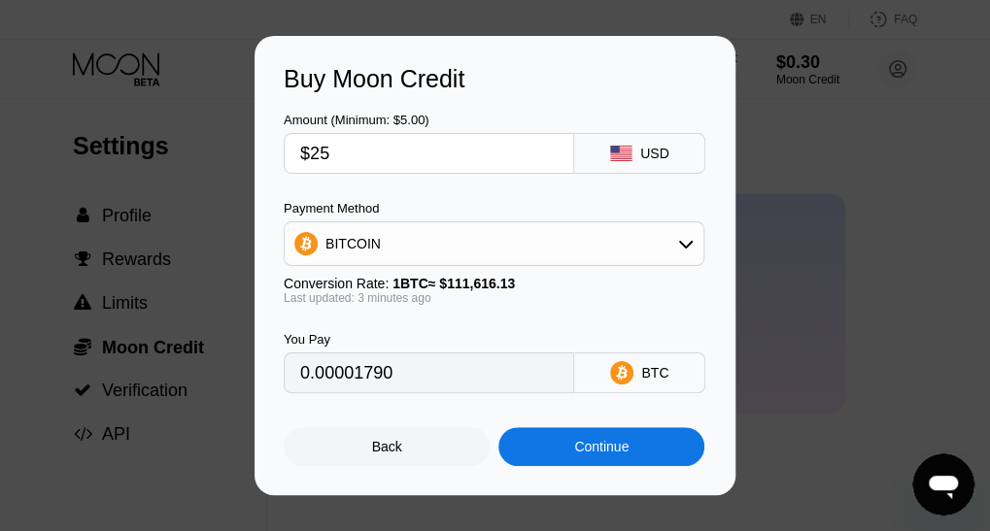
type input "0.00022365"
type input "$25"
click at [393, 241] on div "BITCOIN" at bounding box center [494, 243] width 419 height 39
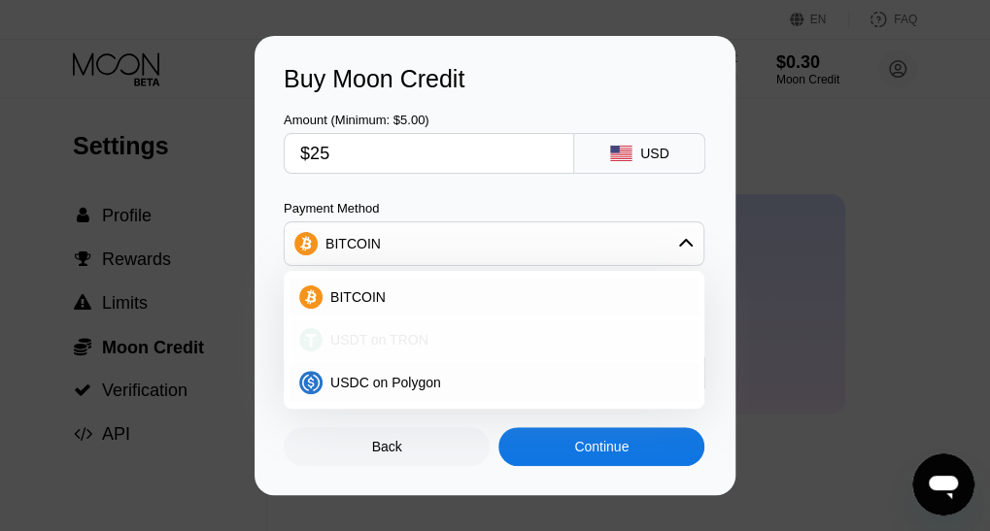
click at [382, 339] on span "USDT on TRON" at bounding box center [379, 340] width 98 height 16
type input "25.25"
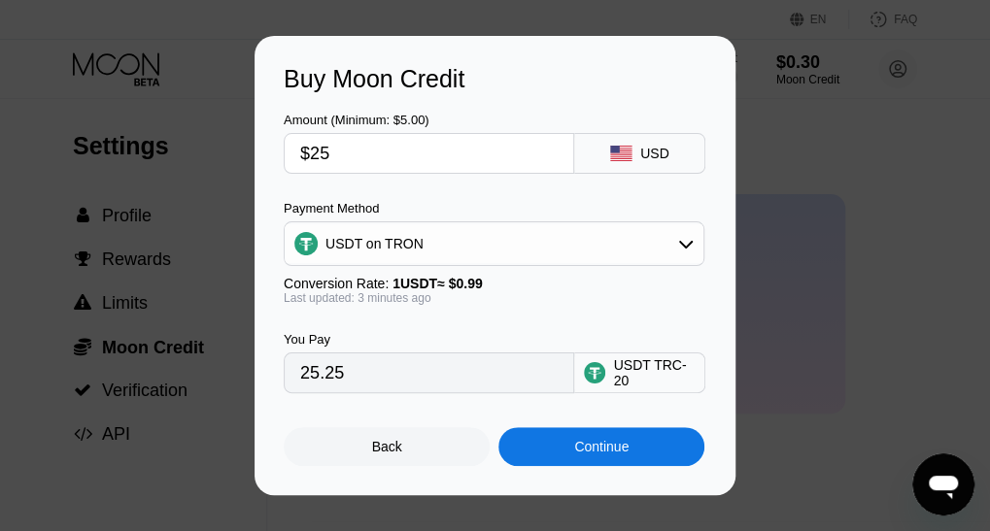
click at [558, 459] on div "Continue" at bounding box center [601, 446] width 206 height 39
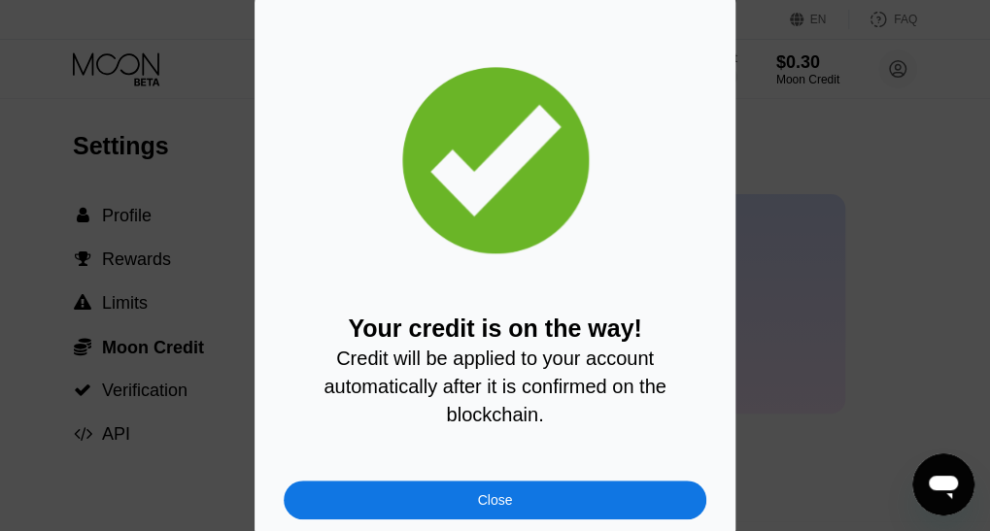
click at [527, 520] on div "Close" at bounding box center [495, 500] width 423 height 39
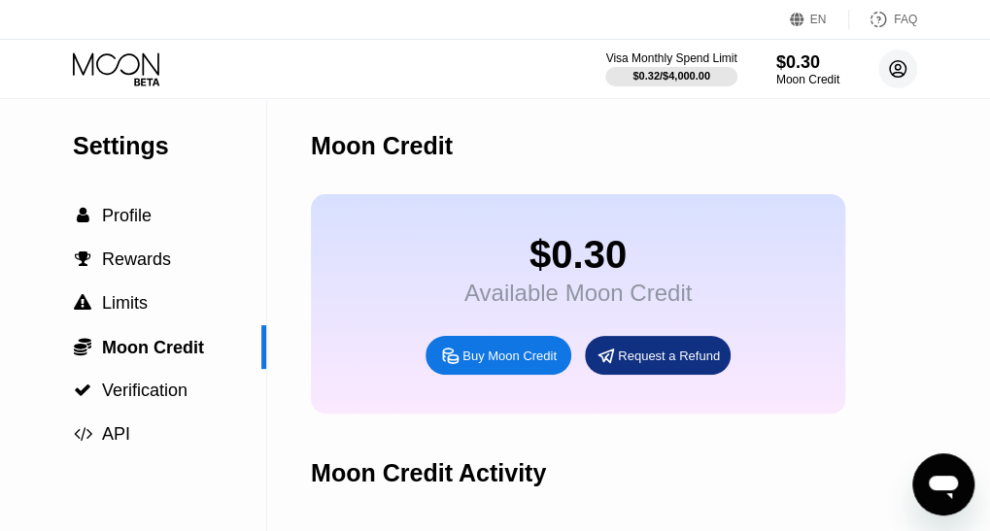
click at [895, 73] on icon at bounding box center [898, 69] width 11 height 11
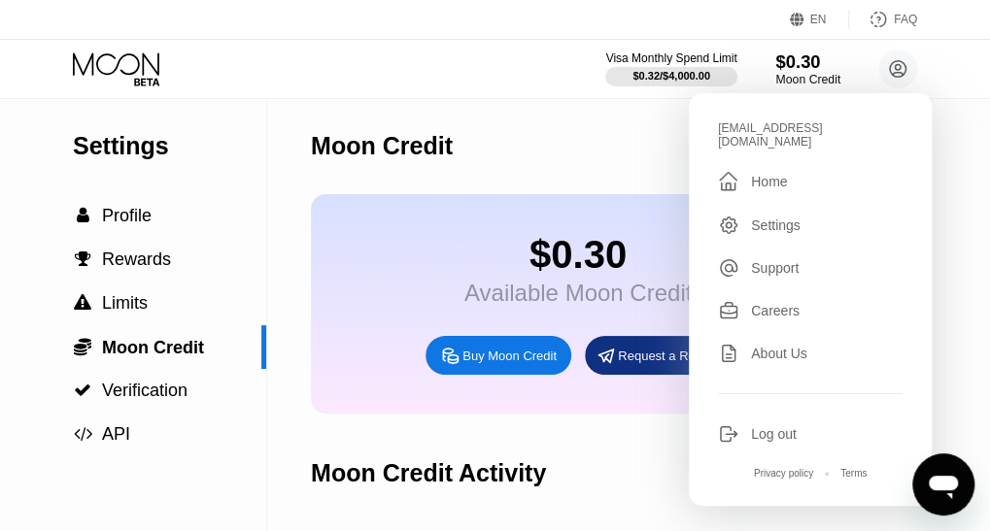
click at [798, 70] on div "$0.30" at bounding box center [807, 61] width 65 height 20
click at [527, 48] on div "Visa Monthly Spend Limit $0.32 / $4,000.00 $0.30 Moon Credit andyodds6@gmail.co…" at bounding box center [495, 69] width 990 height 58
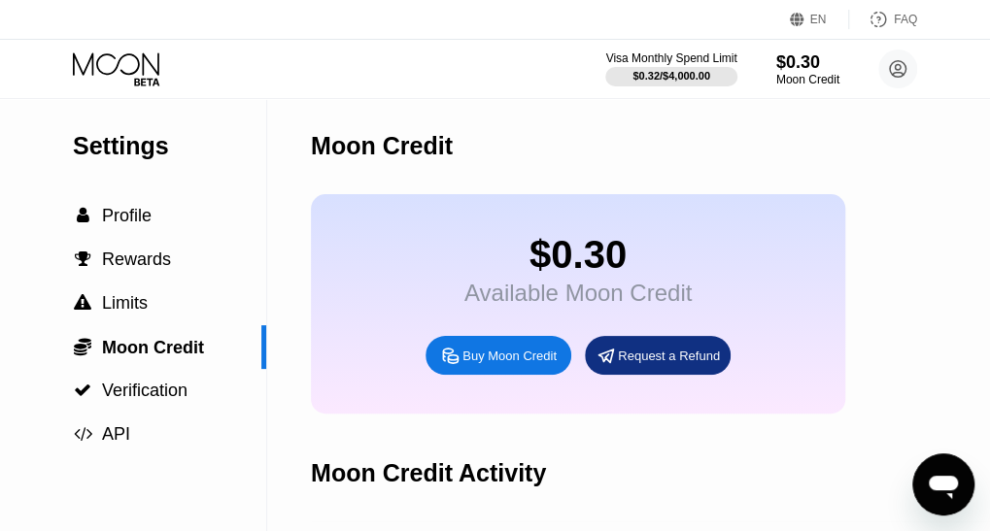
click at [527, 48] on div "Visa Monthly Spend Limit $0.32 / $4,000.00 $0.30 Moon Credit andyodds6@gmail.co…" at bounding box center [495, 69] width 990 height 58
click at [802, 66] on div "$0.30" at bounding box center [807, 61] width 65 height 20
click at [124, 224] on span "Profile" at bounding box center [127, 215] width 50 height 19
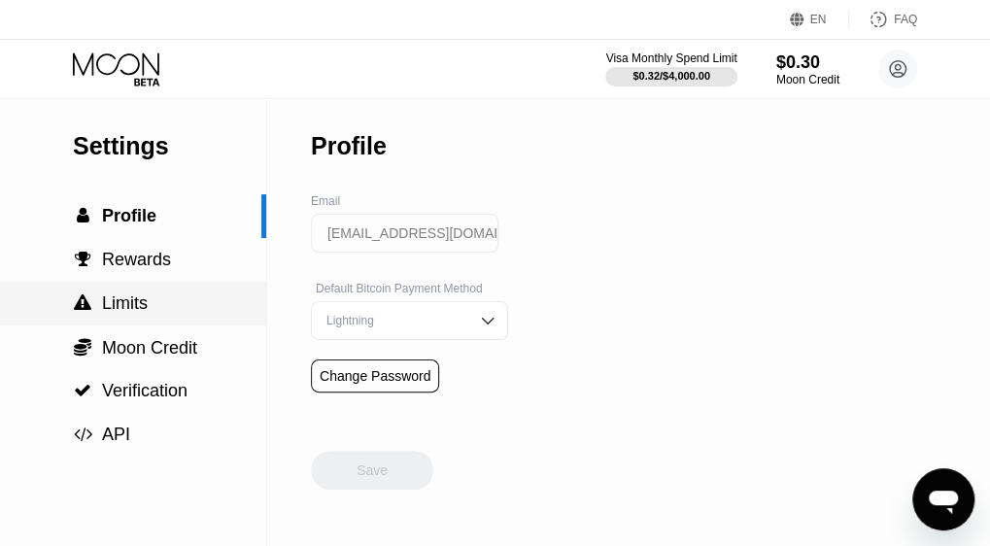
click at [121, 298] on span "Limits" at bounding box center [125, 302] width 46 height 19
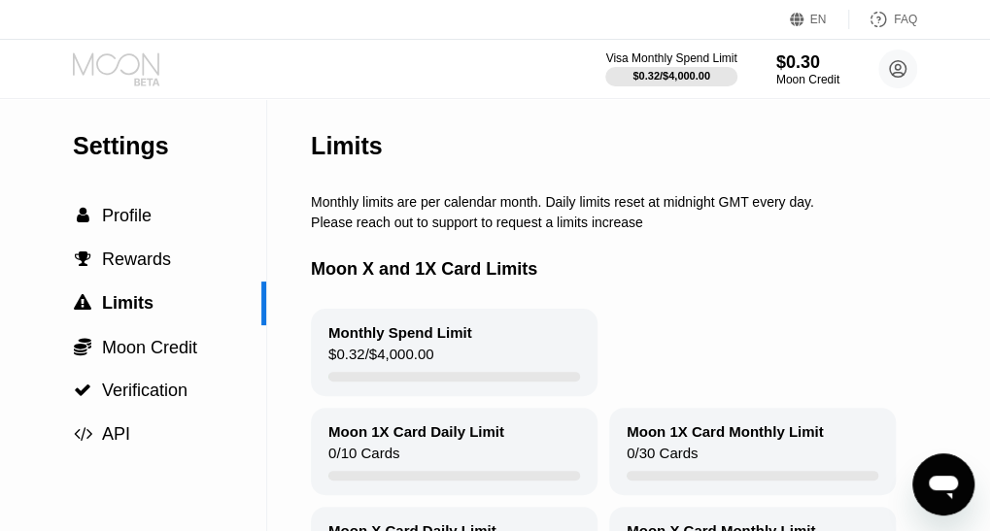
click at [119, 65] on icon at bounding box center [118, 69] width 90 height 34
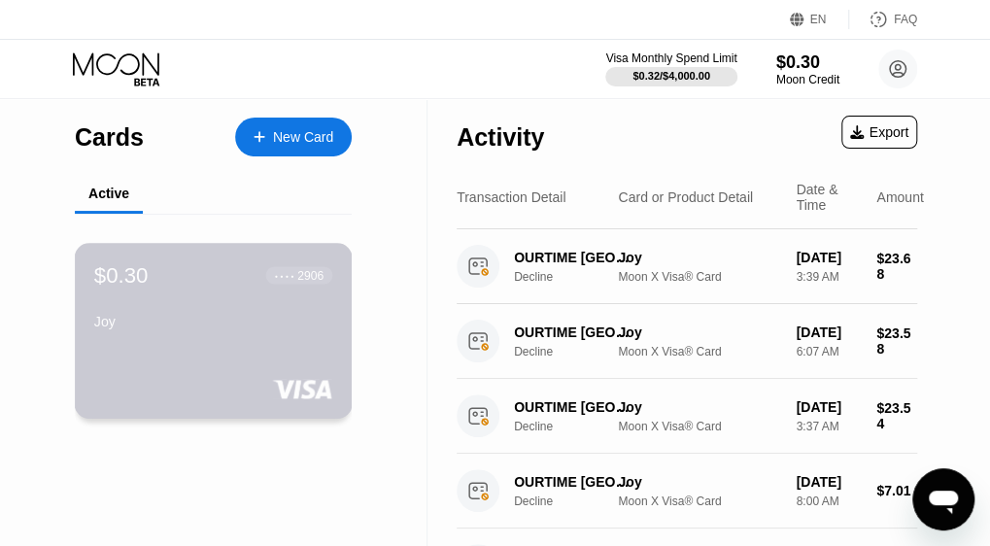
click at [309, 314] on div "$0.30 ● ● ● ● 2906 Joy" at bounding box center [213, 299] width 238 height 75
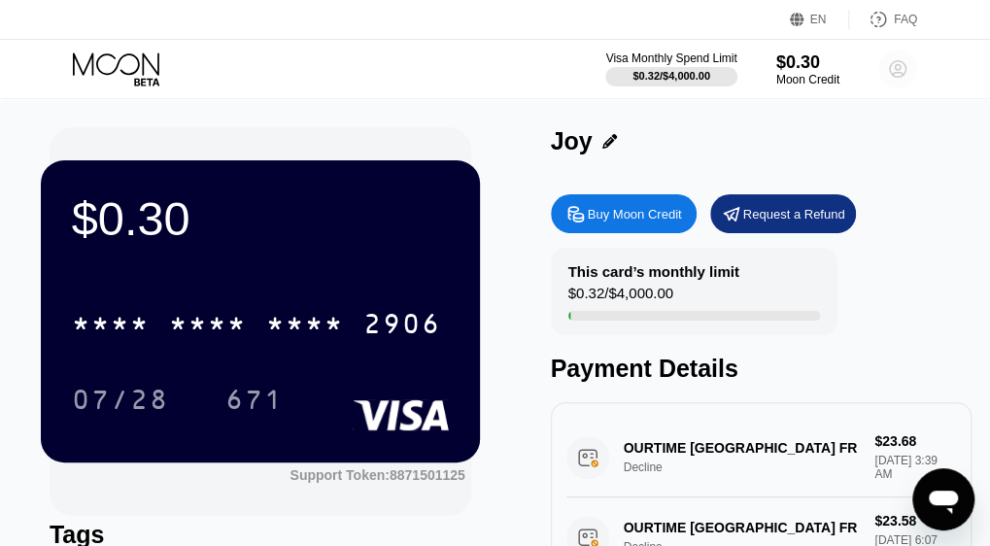
click at [896, 64] on icon at bounding box center [898, 69] width 11 height 11
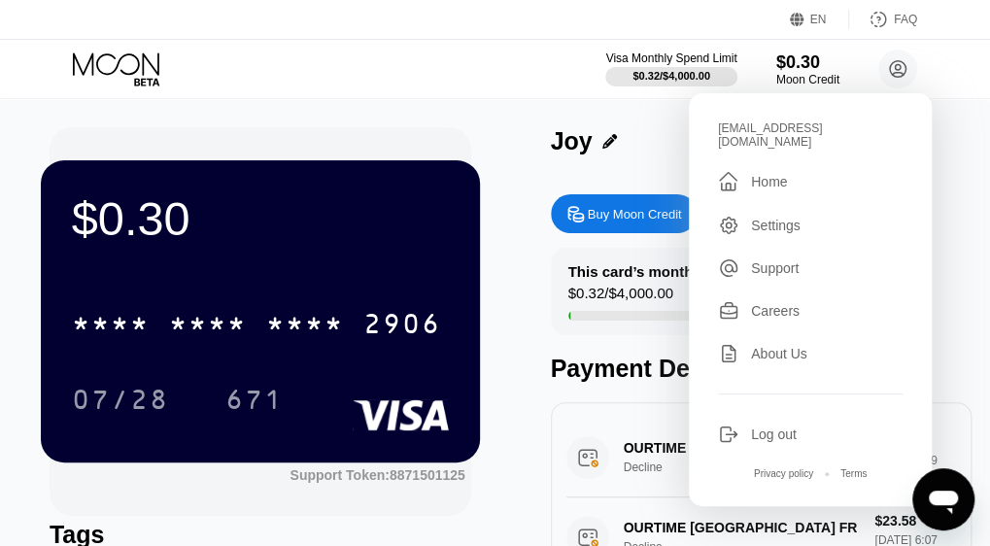
click at [957, 160] on div "Joy" at bounding box center [762, 146] width 422 height 38
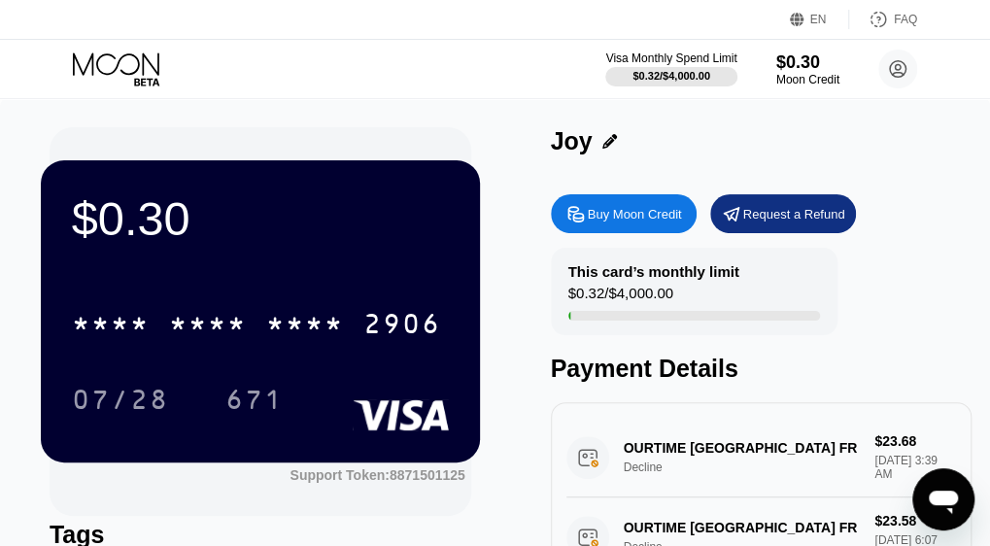
click at [362, 199] on div "$0.30" at bounding box center [260, 218] width 377 height 54
click at [899, 71] on icon at bounding box center [898, 69] width 11 height 11
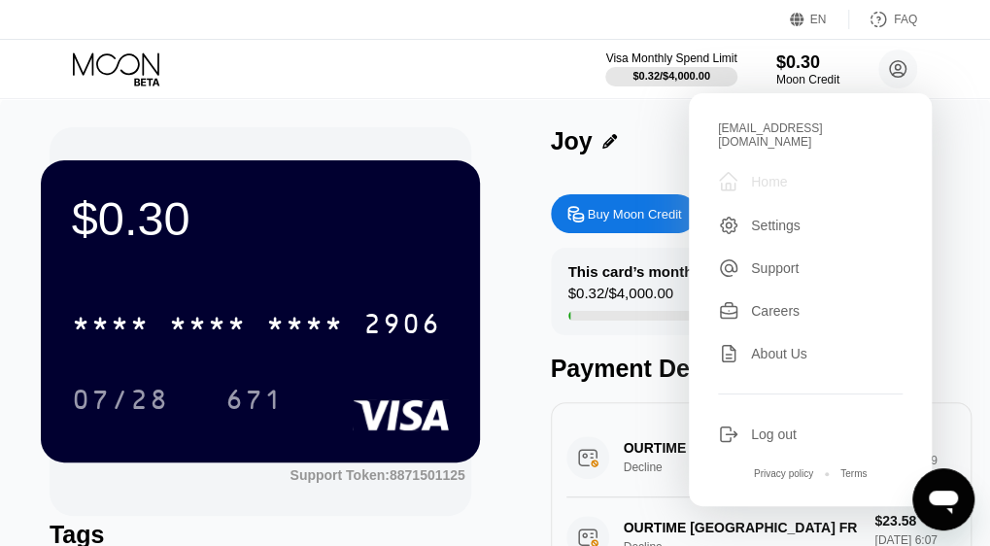
click at [768, 179] on div " Home" at bounding box center [810, 181] width 185 height 23
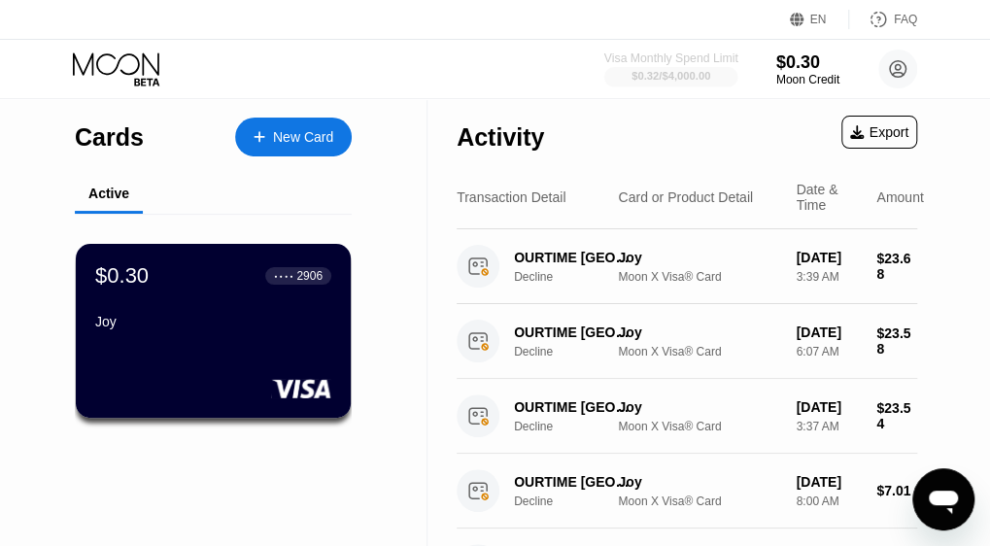
click at [700, 78] on div "$0.32 / $4,000.00" at bounding box center [670, 76] width 79 height 12
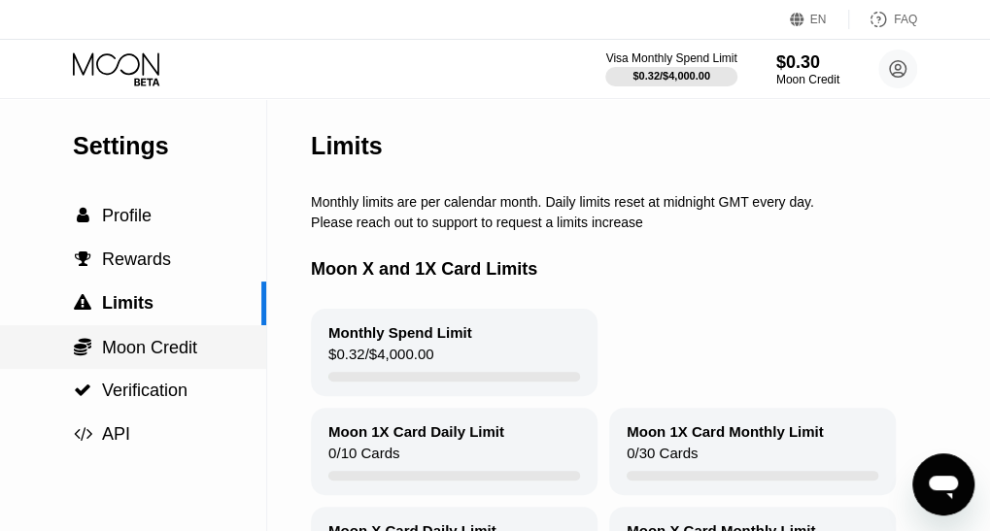
click at [195, 365] on div " Moon Credit" at bounding box center [133, 347] width 266 height 44
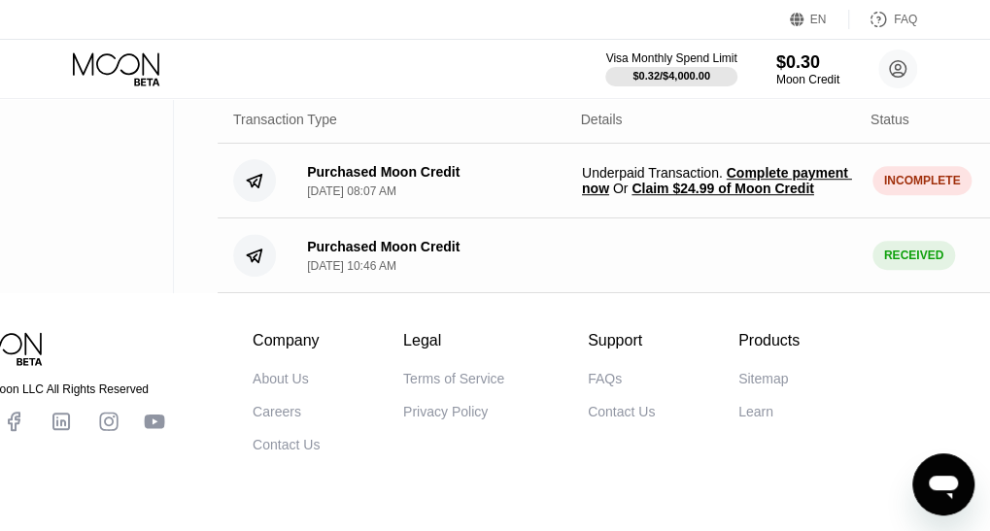
scroll to position [424, 107]
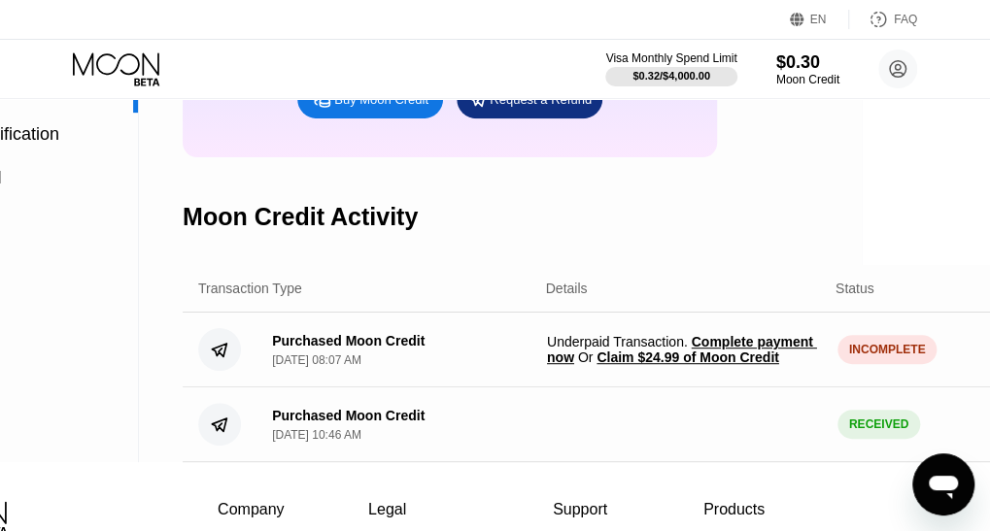
scroll to position [257, 128]
click at [699, 364] on span "Claim $24.99 of Moon Credit" at bounding box center [687, 357] width 182 height 16
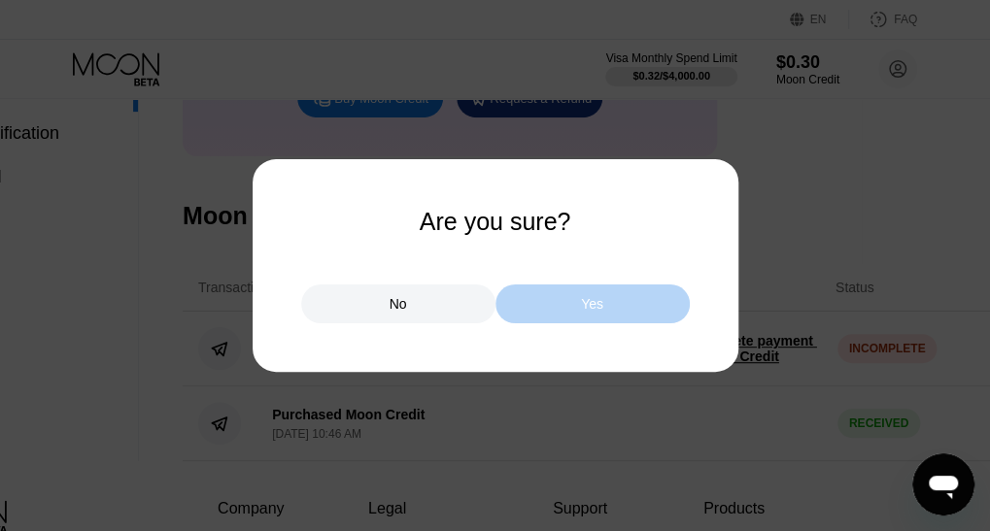
click at [626, 294] on div "Yes" at bounding box center [592, 304] width 194 height 39
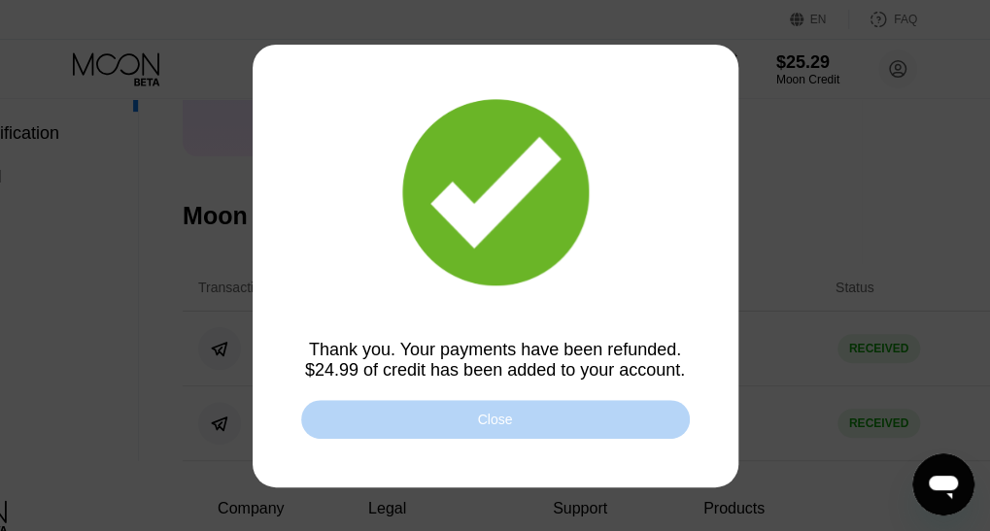
click at [604, 418] on div "Close" at bounding box center [495, 419] width 389 height 39
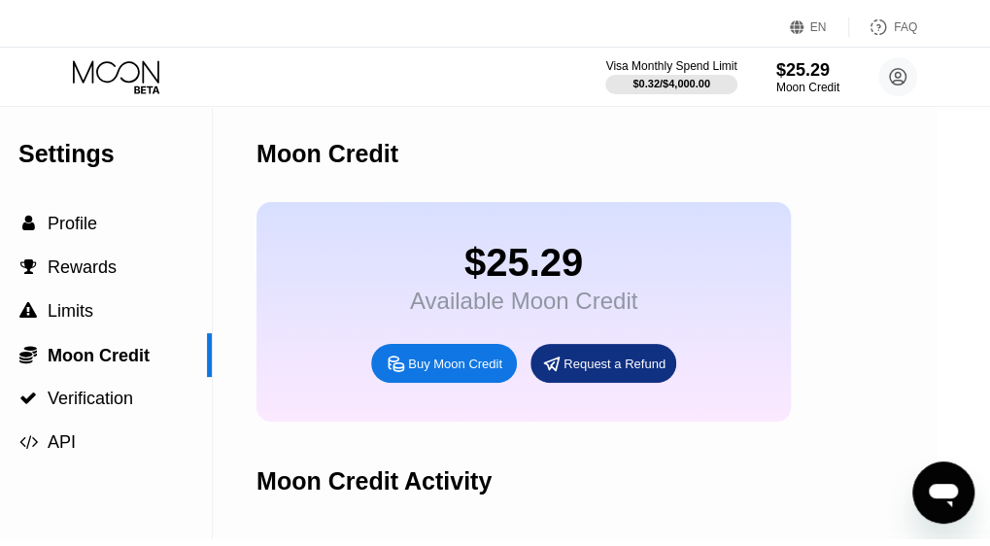
scroll to position [0, 0]
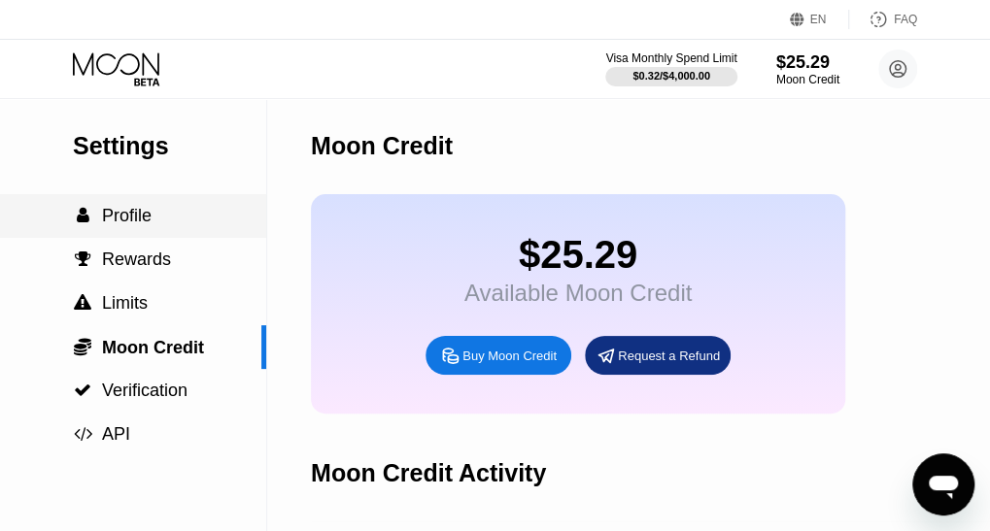
click at [211, 217] on div " Profile" at bounding box center [133, 216] width 266 height 20
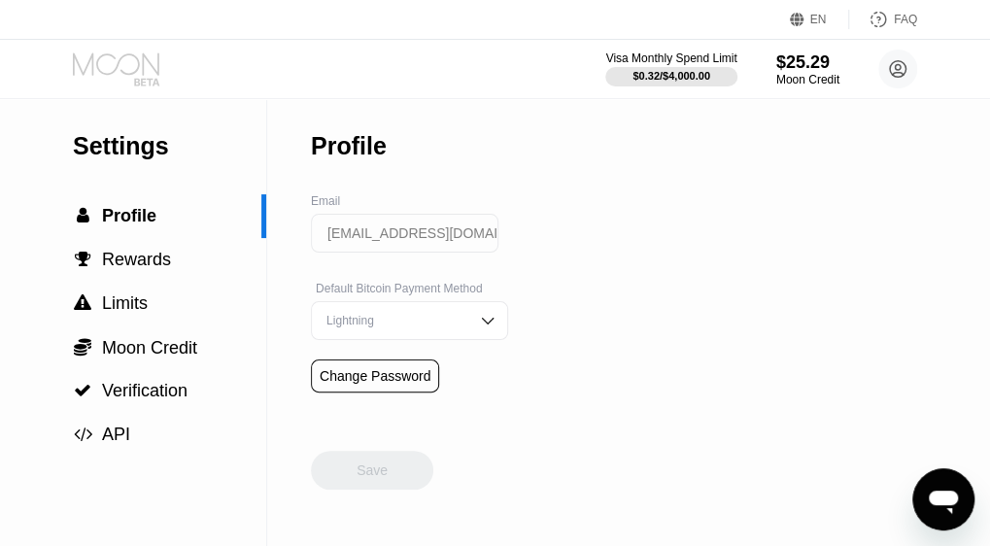
click at [136, 75] on icon at bounding box center [118, 69] width 90 height 34
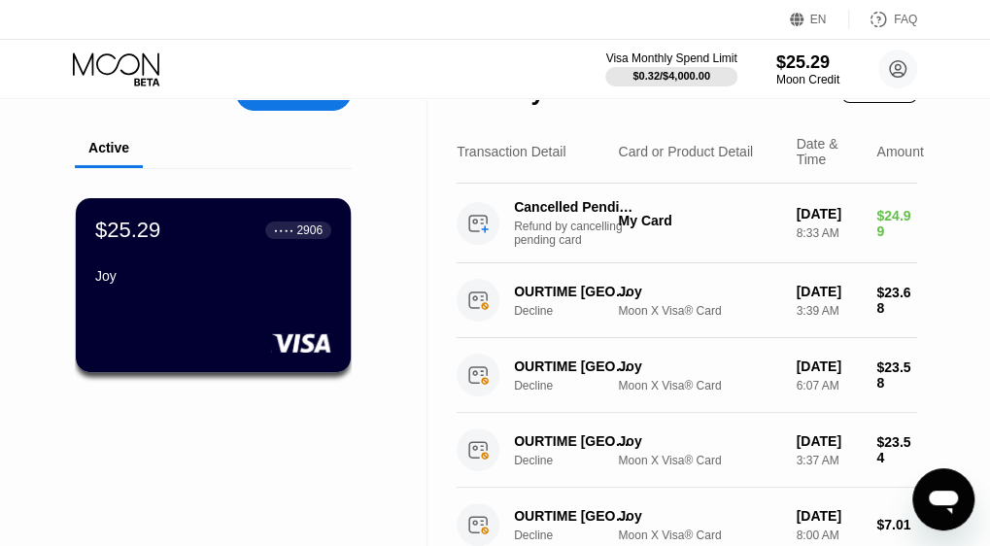
scroll to position [45, 0]
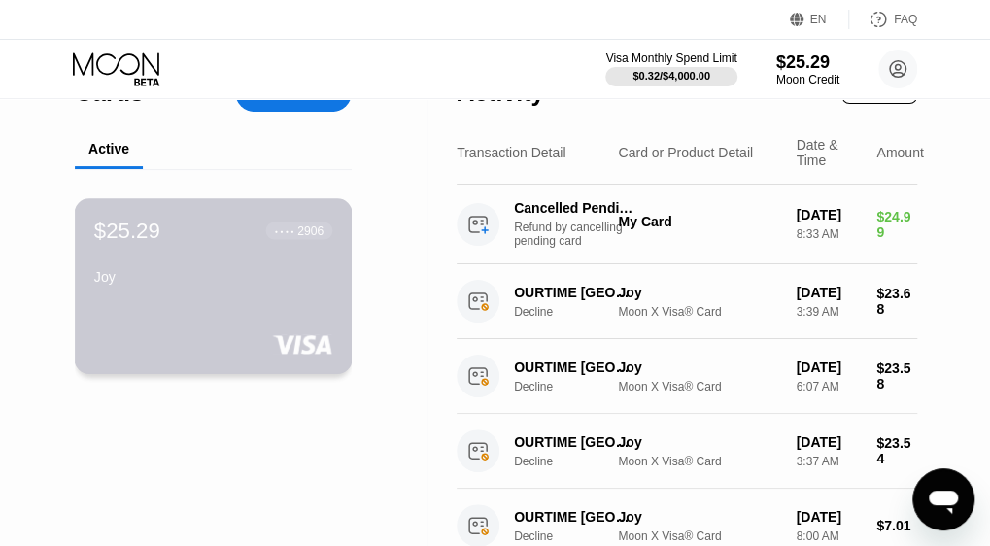
click at [342, 273] on div "$25.29 ● ● ● ● 2906 Joy" at bounding box center [214, 286] width 278 height 176
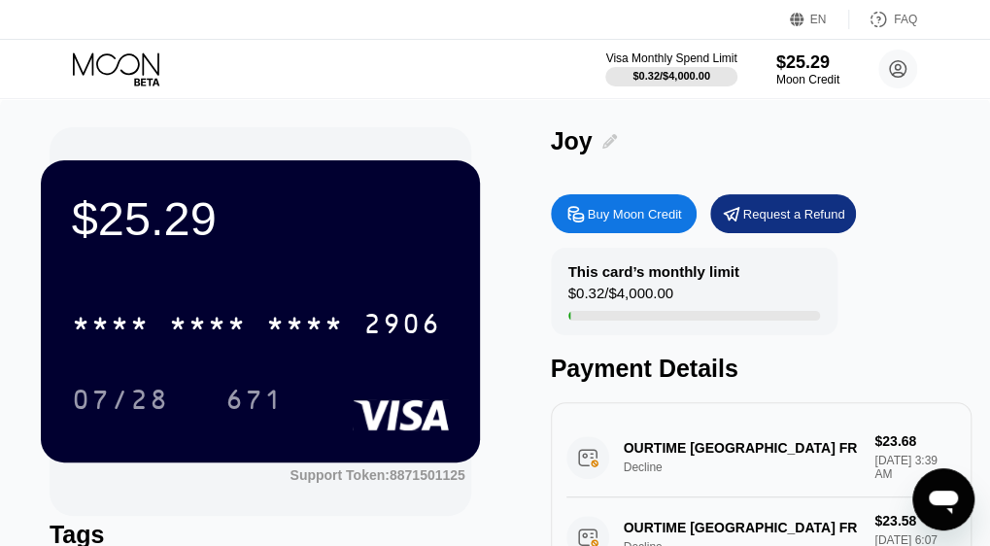
click at [610, 139] on icon at bounding box center [609, 141] width 15 height 15
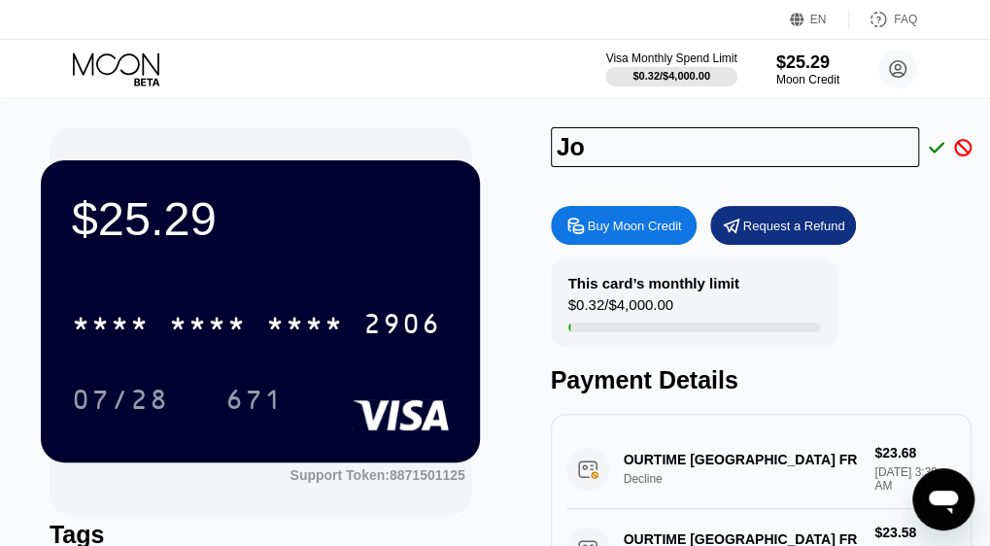
type input "J"
type input "[PERSON_NAME]"
click at [932, 149] on icon at bounding box center [937, 147] width 16 height 11
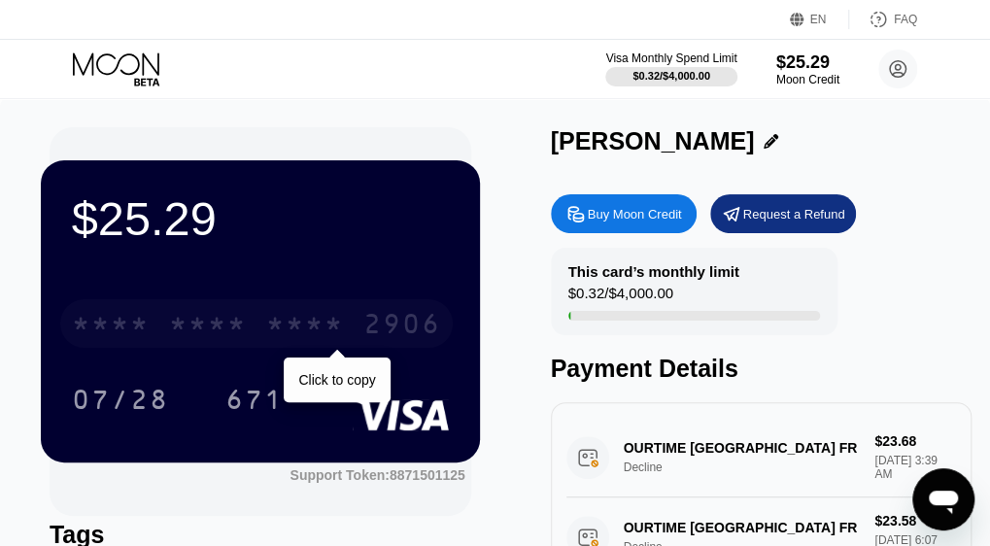
click at [354, 311] on div "* * * * * * * * * * * * 2906" at bounding box center [256, 323] width 392 height 49
